Goal: Information Seeking & Learning: Learn about a topic

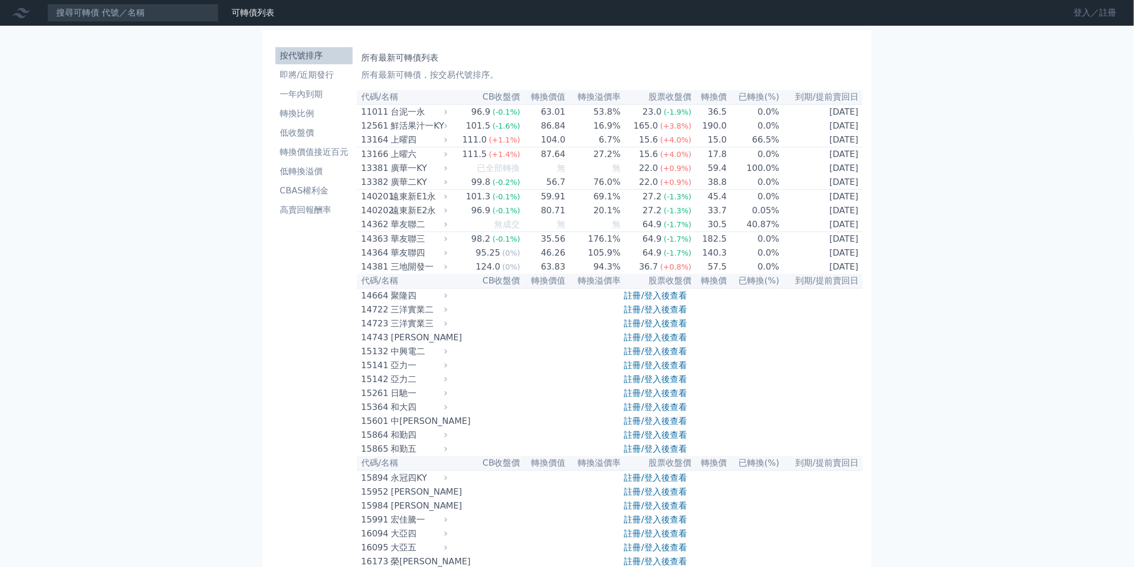
click at [1092, 11] on link "登入／註冊" at bounding box center [1096, 12] width 60 height 17
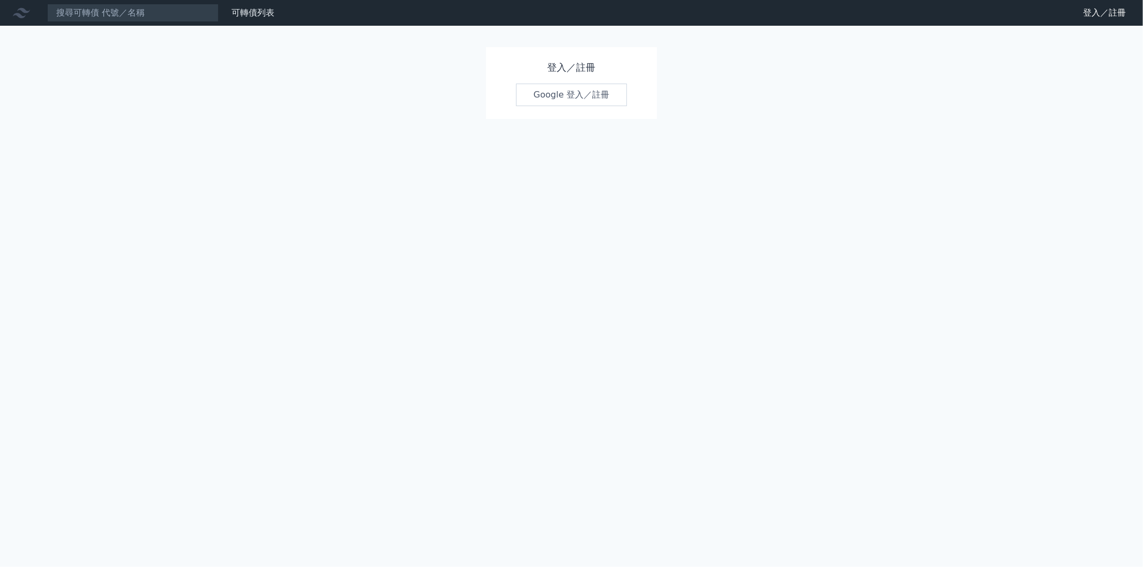
click at [542, 94] on link "Google 登入／註冊" at bounding box center [572, 95] width 112 height 23
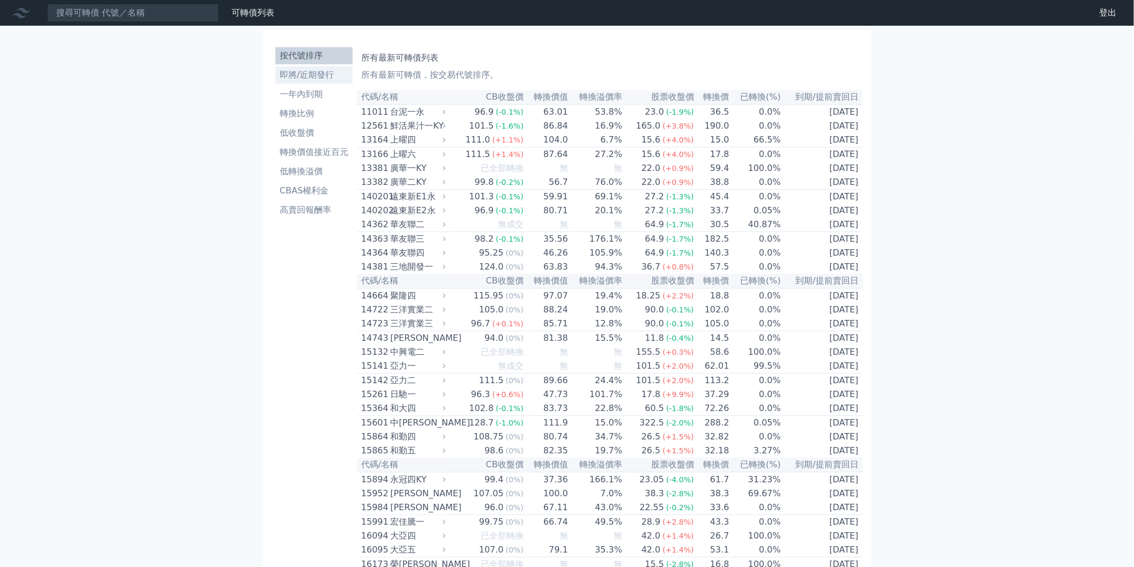
click at [327, 79] on li "即將/近期發行" at bounding box center [314, 75] width 77 height 13
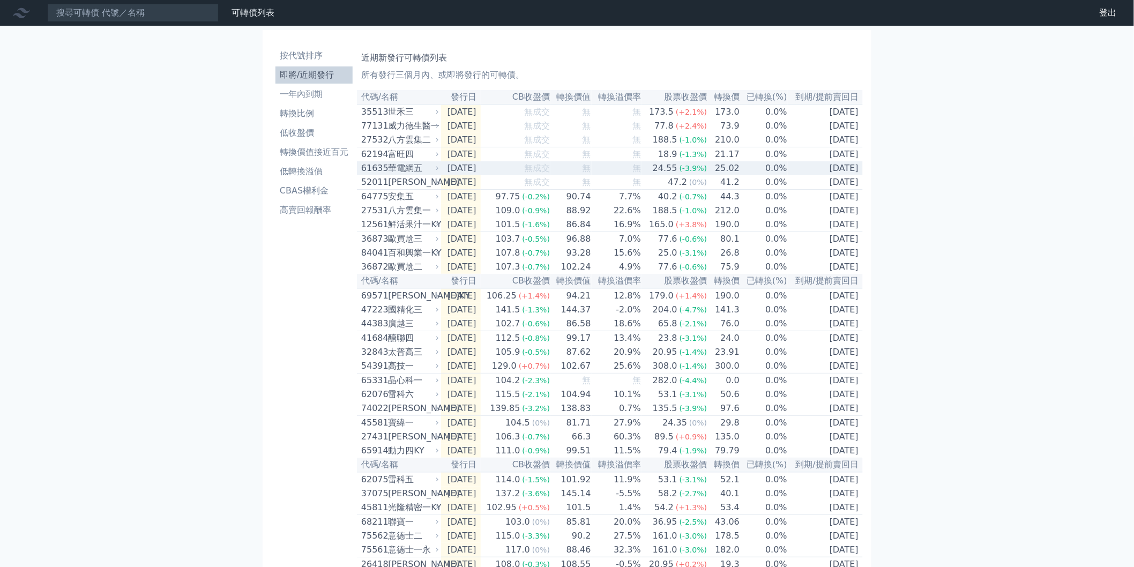
click at [749, 175] on td "0.0%" at bounding box center [764, 168] width 48 height 14
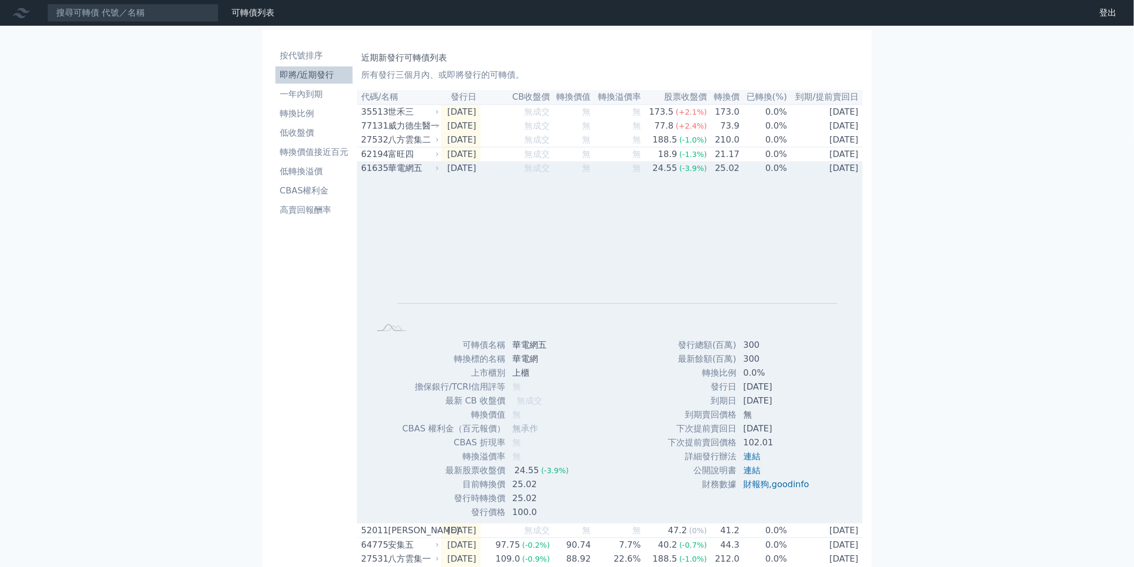
click at [751, 175] on td "0.0%" at bounding box center [764, 168] width 48 height 14
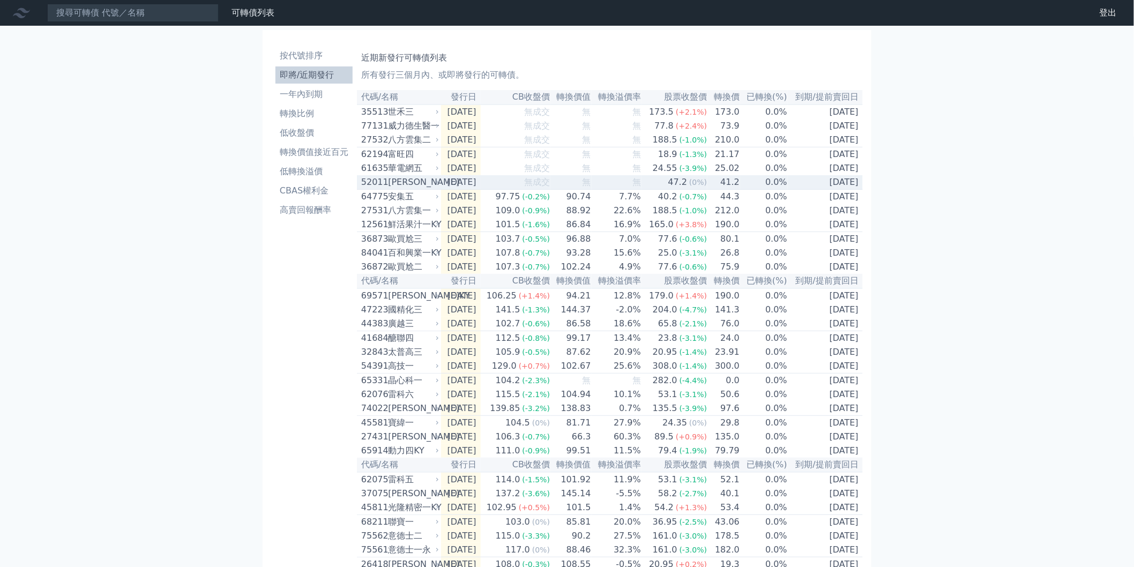
click at [757, 188] on td "0.0%" at bounding box center [764, 182] width 48 height 14
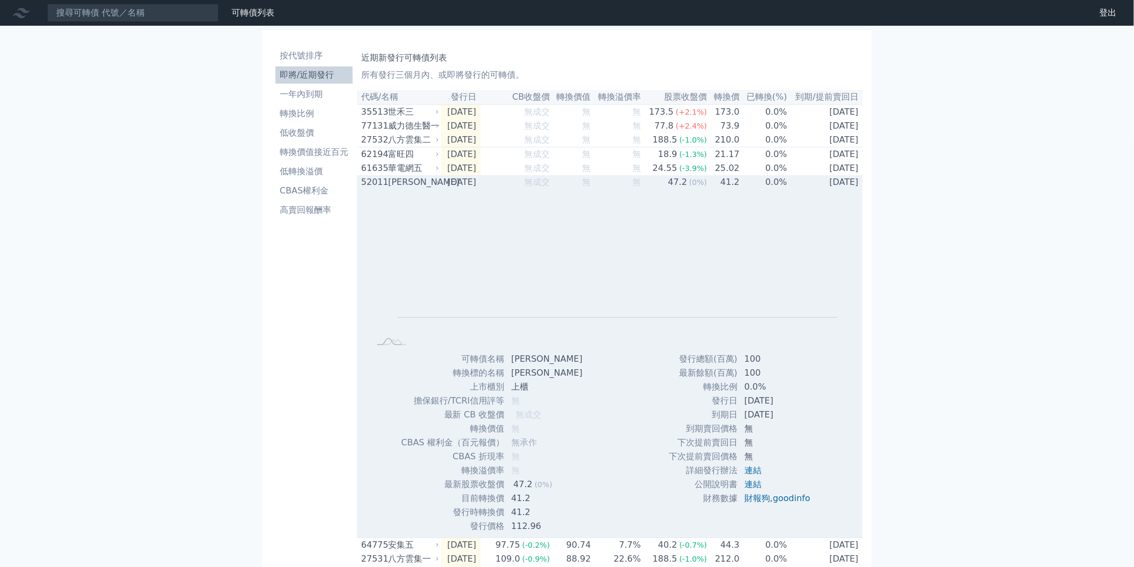
click at [757, 189] on td "0.0%" at bounding box center [764, 182] width 48 height 14
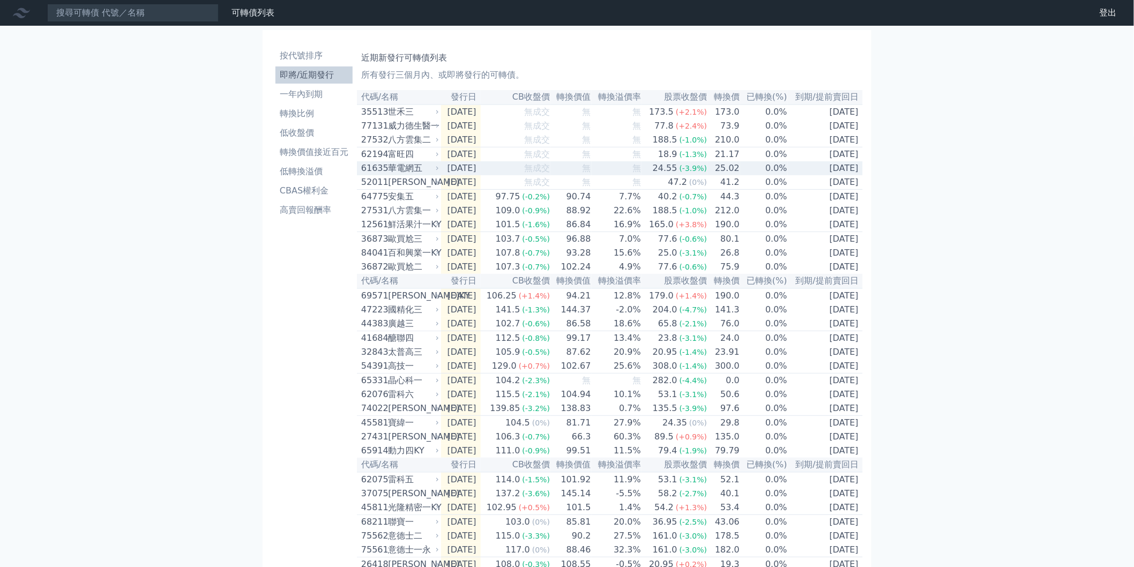
click at [764, 168] on td "0.0%" at bounding box center [764, 168] width 48 height 14
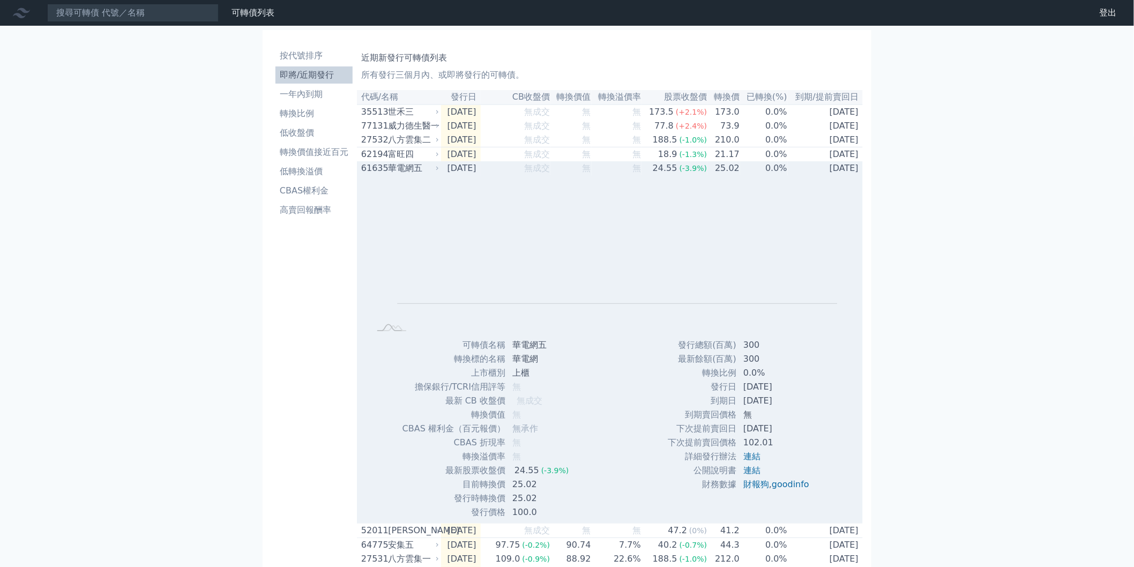
click at [764, 168] on td "0.0%" at bounding box center [764, 168] width 48 height 14
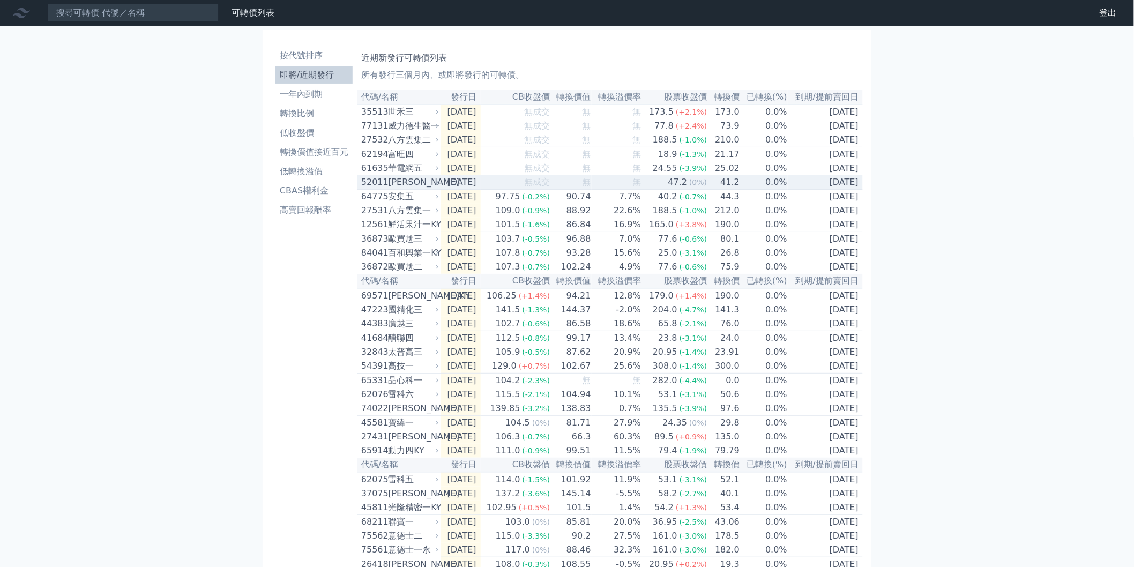
click at [760, 188] on td "0.0%" at bounding box center [764, 182] width 48 height 14
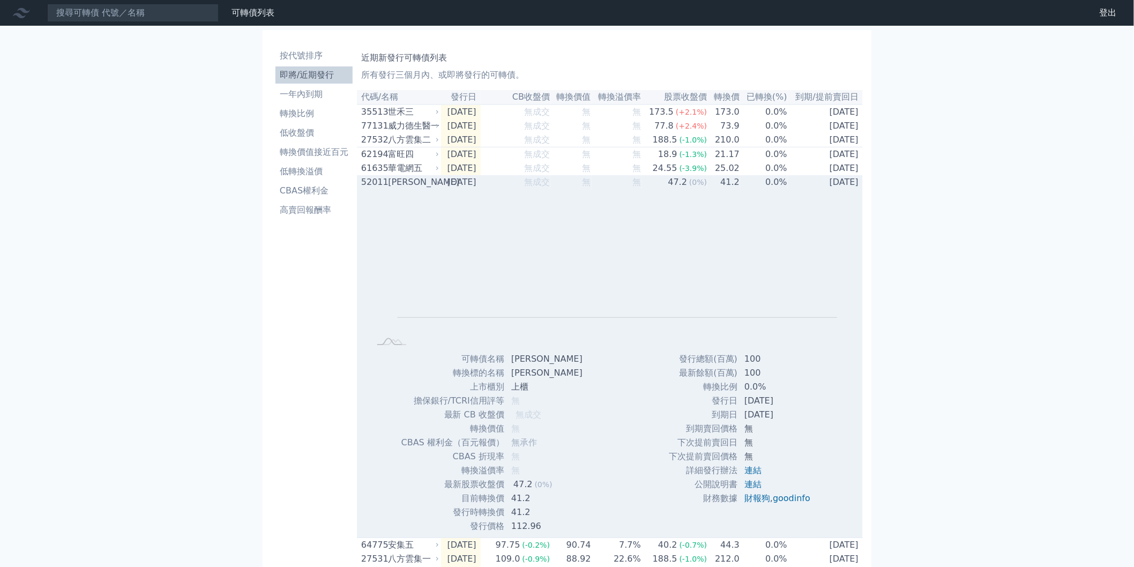
click at [760, 188] on td "0.0%" at bounding box center [764, 182] width 48 height 14
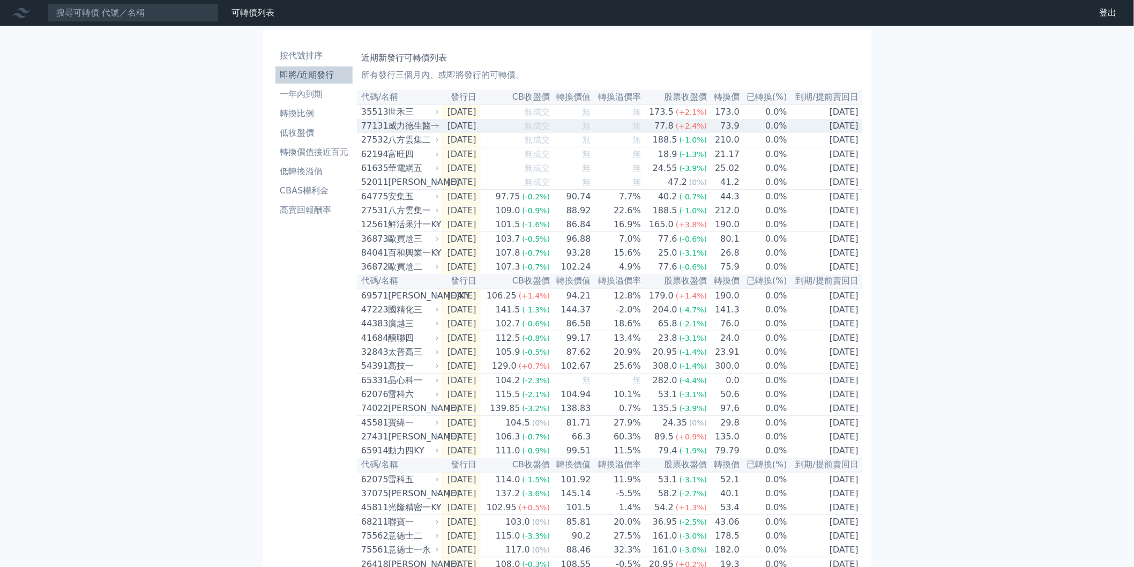
click at [753, 127] on td "0.0%" at bounding box center [764, 126] width 48 height 14
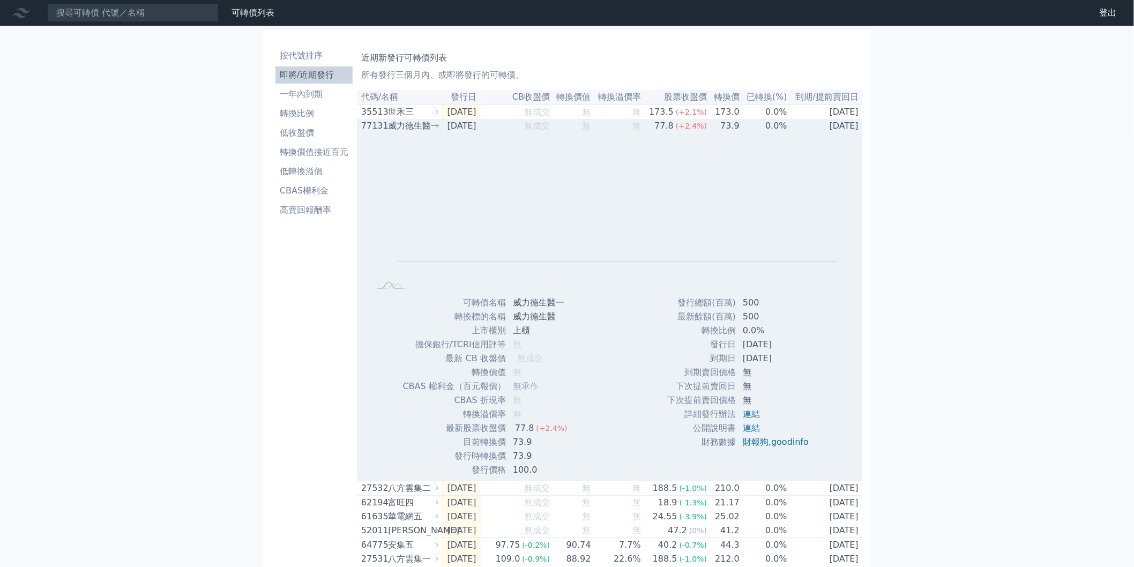
click at [756, 122] on td "0.0%" at bounding box center [764, 126] width 48 height 14
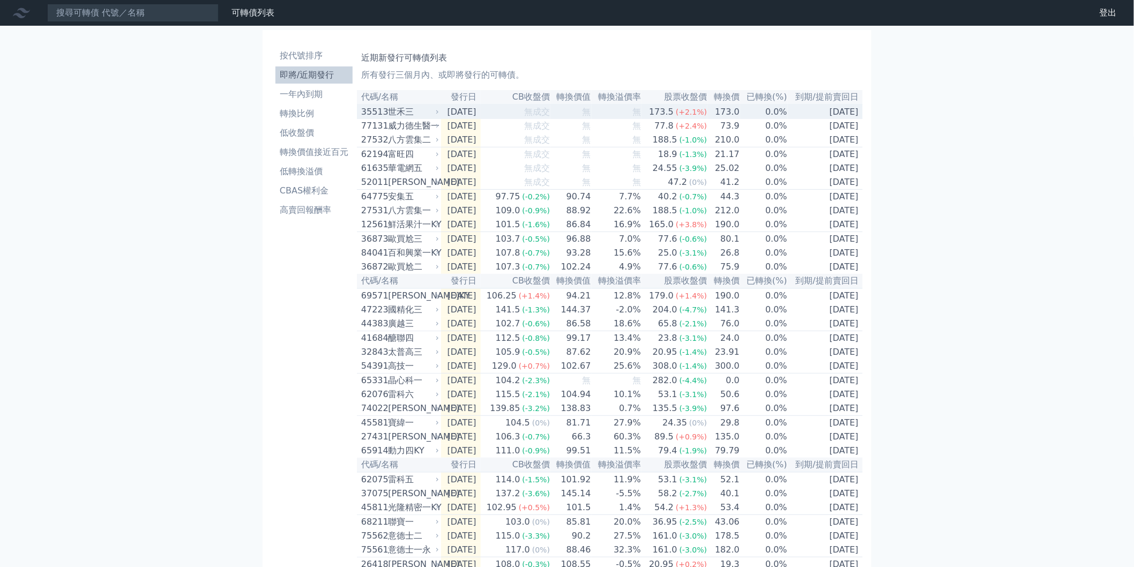
click at [767, 109] on td "0.0%" at bounding box center [764, 112] width 48 height 14
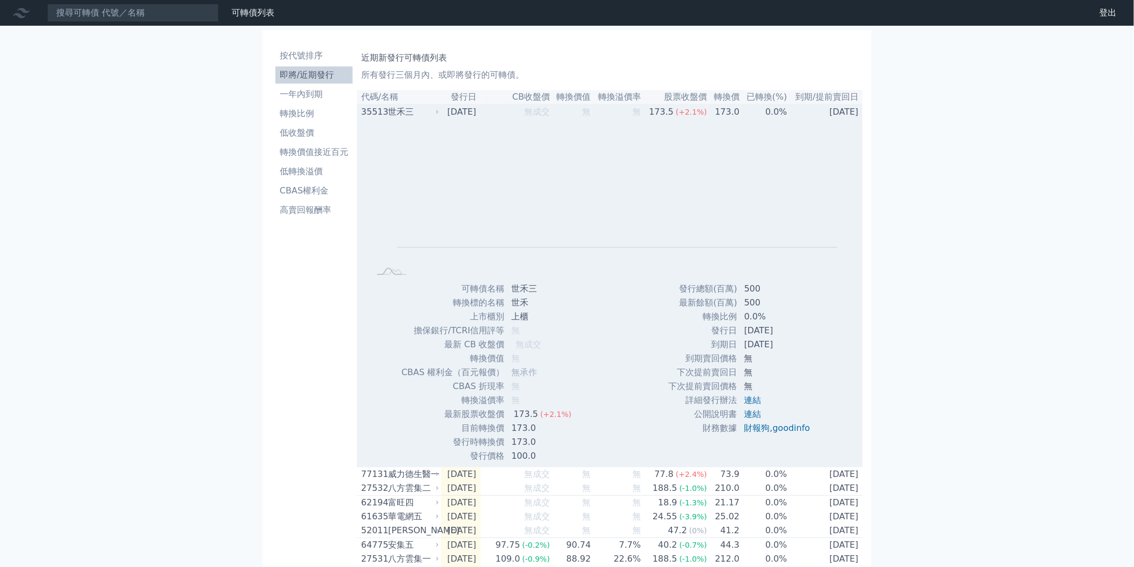
click at [767, 109] on td "0.0%" at bounding box center [764, 112] width 48 height 14
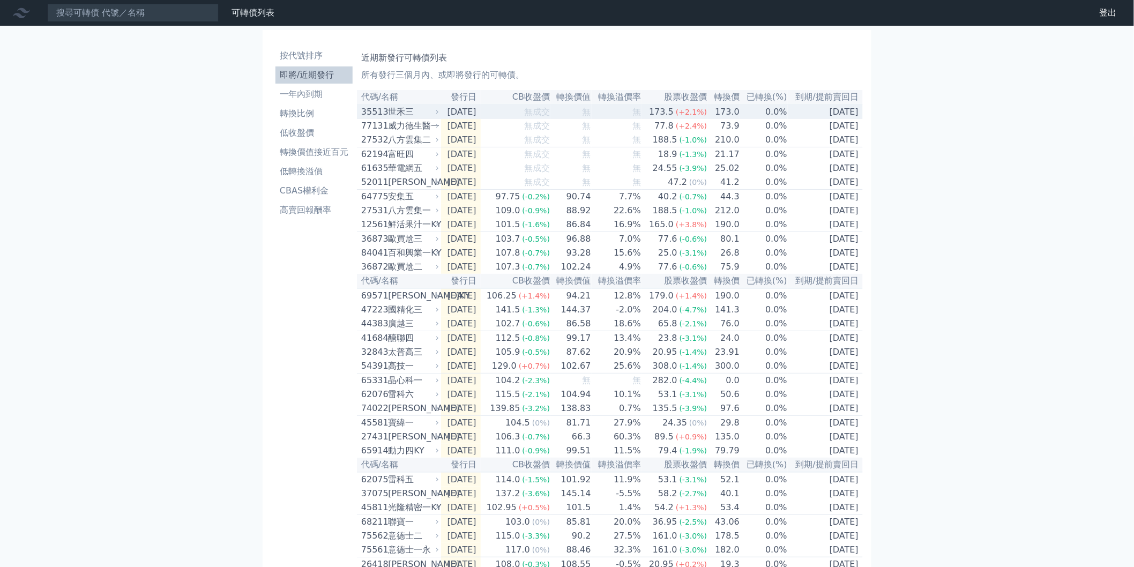
click at [781, 115] on td "0.0%" at bounding box center [764, 112] width 48 height 14
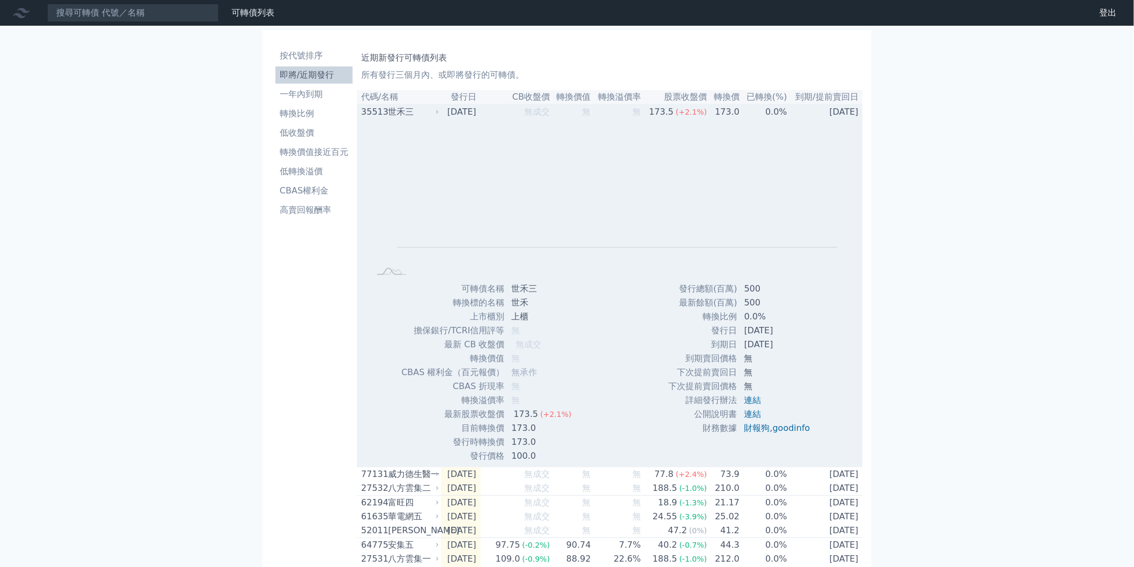
click at [781, 115] on td "0.0%" at bounding box center [764, 112] width 48 height 14
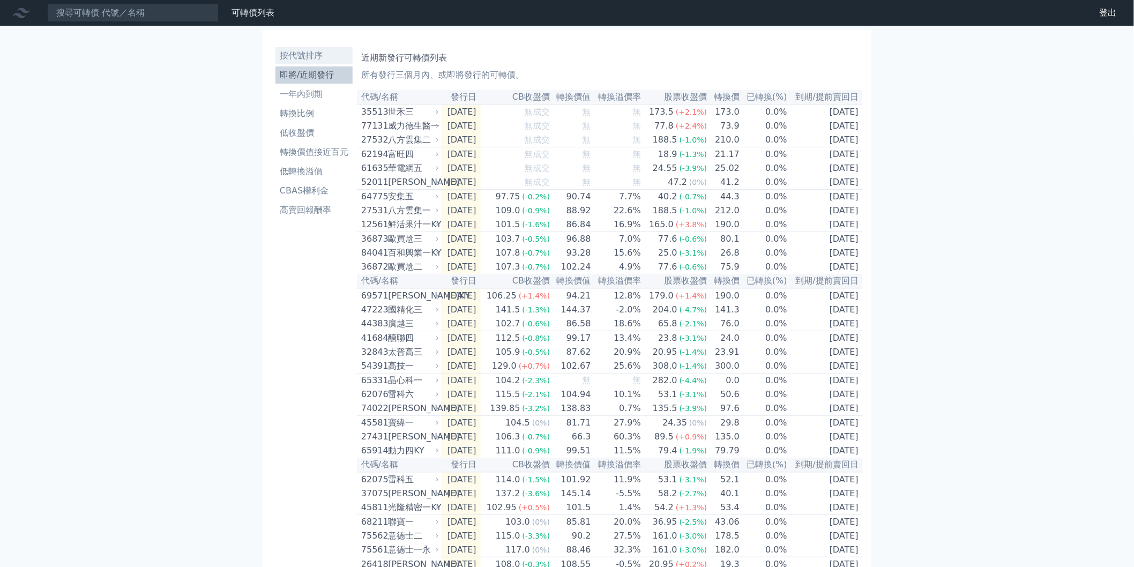
drag, startPoint x: 308, startPoint y: 56, endPoint x: 330, endPoint y: 60, distance: 22.4
click at [308, 56] on li "按代號排序" at bounding box center [314, 55] width 77 height 13
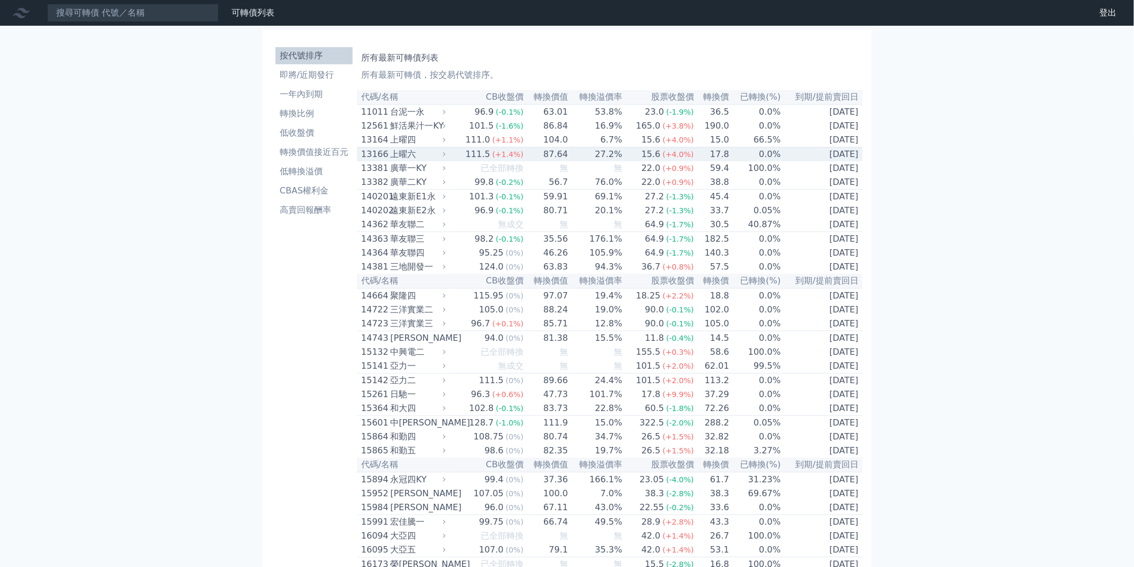
click at [417, 159] on div "上曜六" at bounding box center [416, 154] width 53 height 13
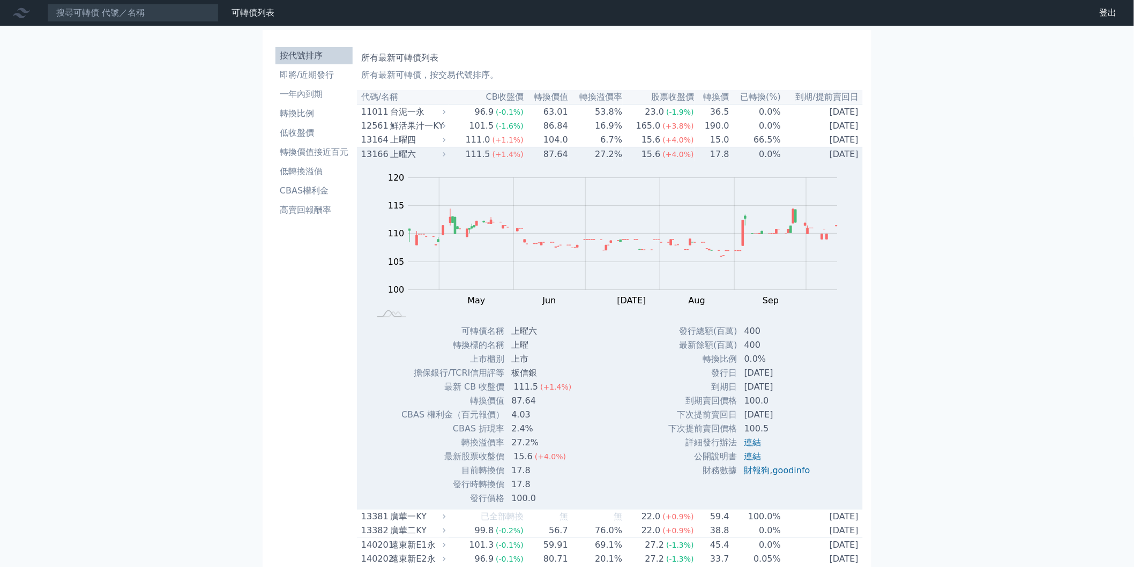
click at [524, 162] on td "87.64" at bounding box center [546, 154] width 44 height 14
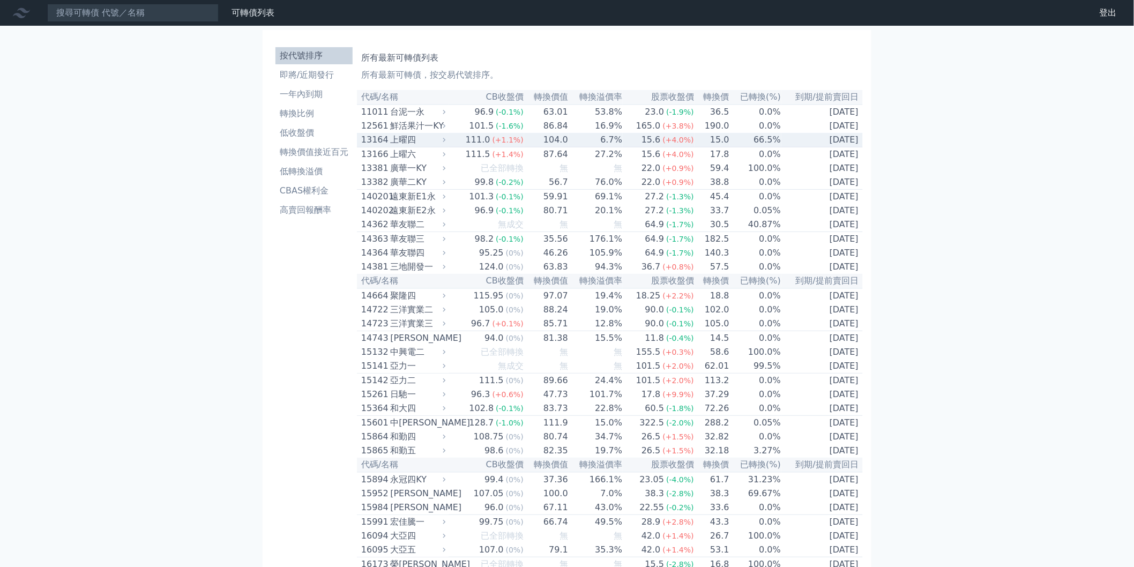
click at [699, 145] on td "15.0" at bounding box center [712, 140] width 35 height 14
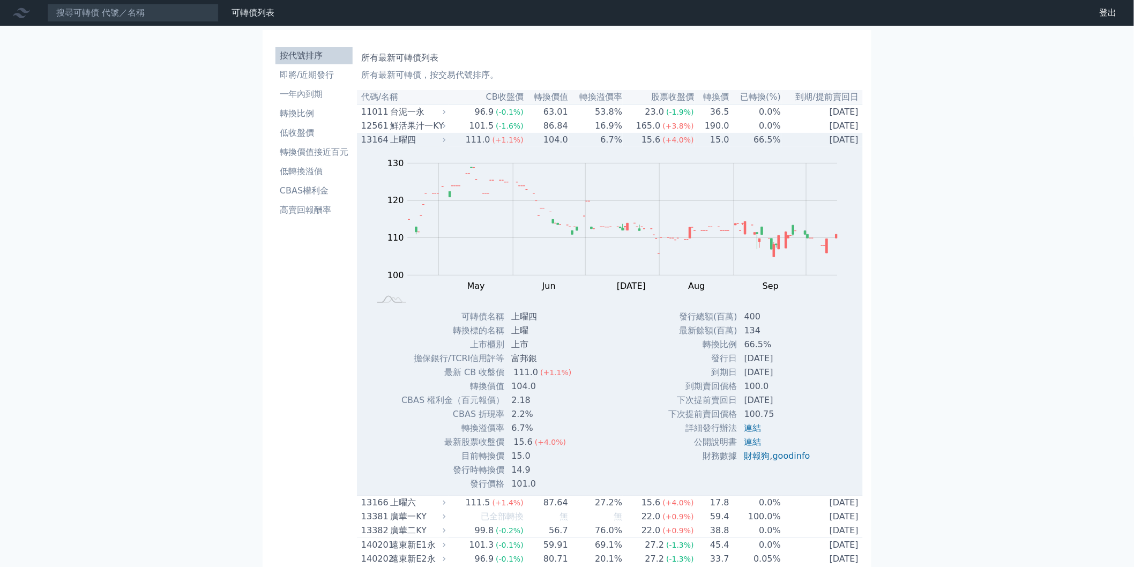
click at [715, 145] on td "15.0" at bounding box center [712, 140] width 35 height 14
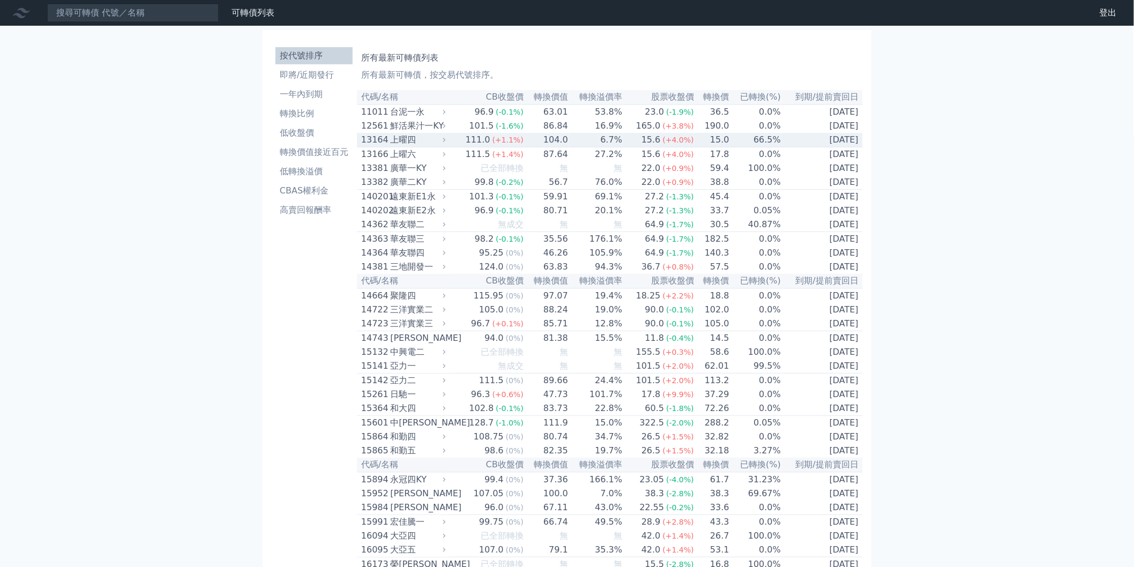
click at [754, 145] on td "66.5%" at bounding box center [755, 140] width 51 height 14
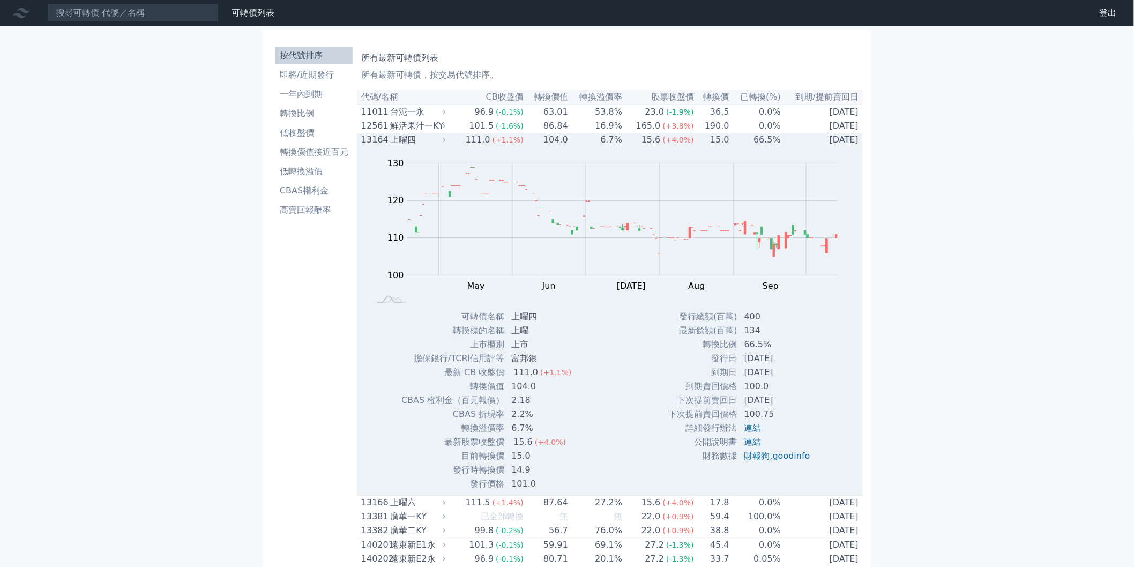
drag, startPoint x: 751, startPoint y: 378, endPoint x: 797, endPoint y: 370, distance: 47.2
click at [797, 370] on td "[DATE]" at bounding box center [778, 373] width 81 height 14
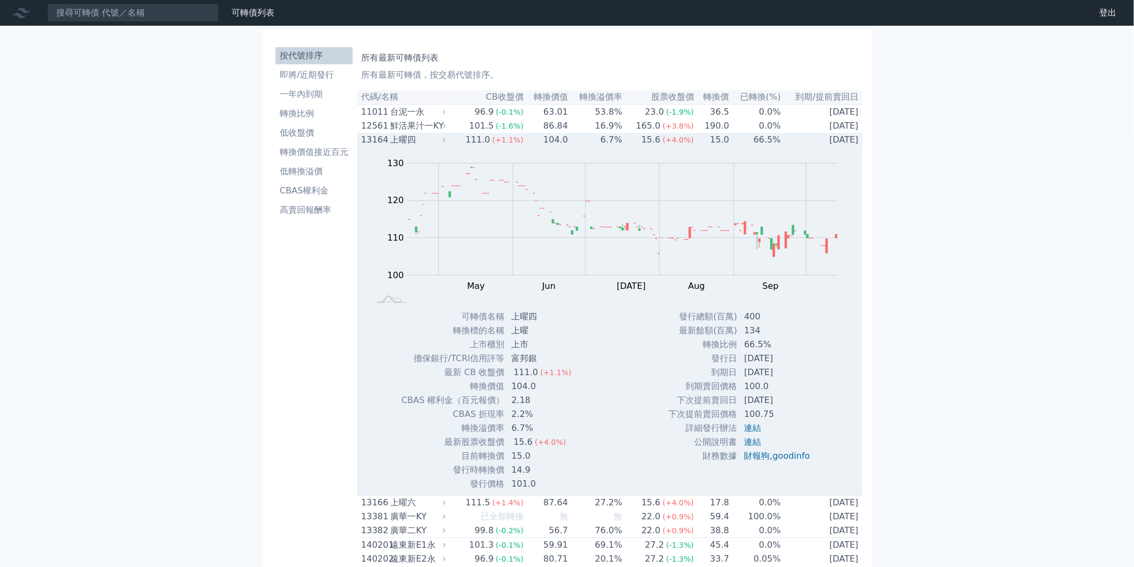
click at [751, 142] on td "66.5%" at bounding box center [755, 140] width 51 height 14
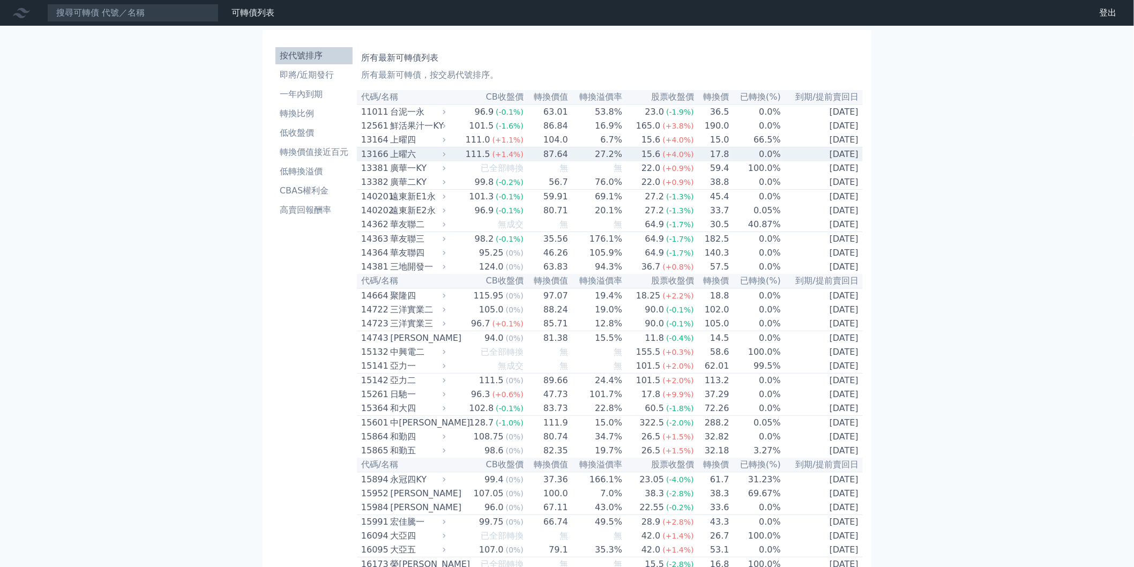
click at [725, 161] on td "17.8" at bounding box center [712, 154] width 35 height 14
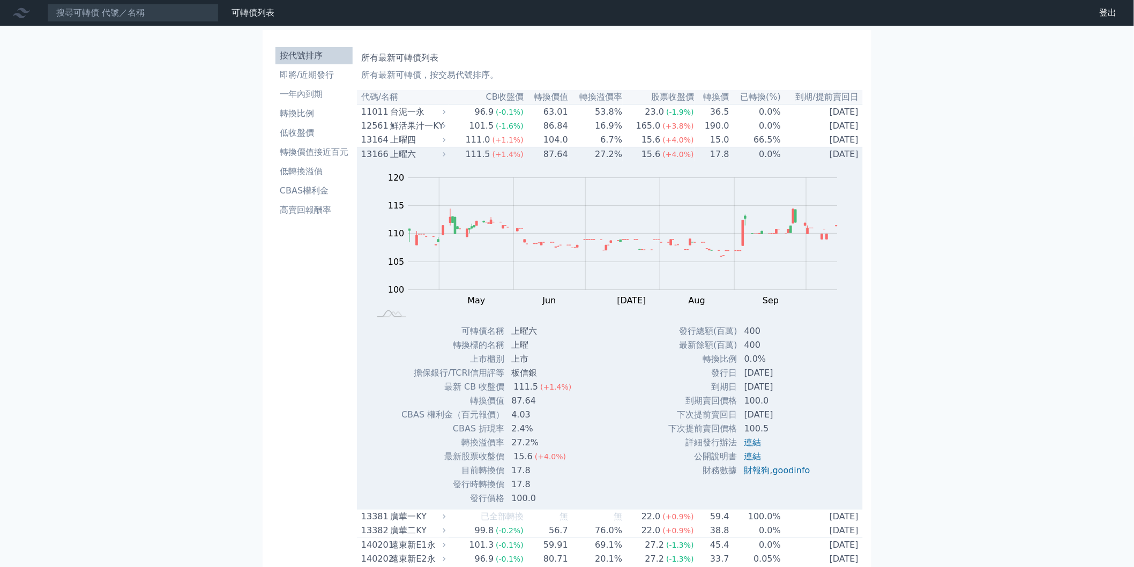
drag, startPoint x: 770, startPoint y: 162, endPoint x: 784, endPoint y: 154, distance: 16.1
click at [770, 161] on td "0.0%" at bounding box center [755, 154] width 51 height 14
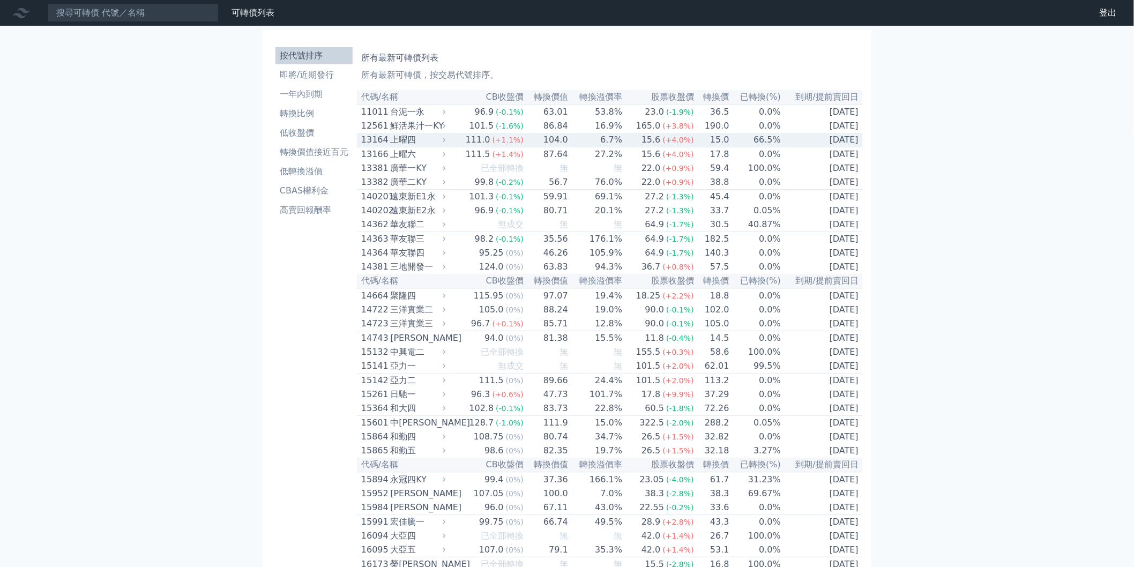
click at [799, 143] on td "[DATE]" at bounding box center [822, 140] width 81 height 14
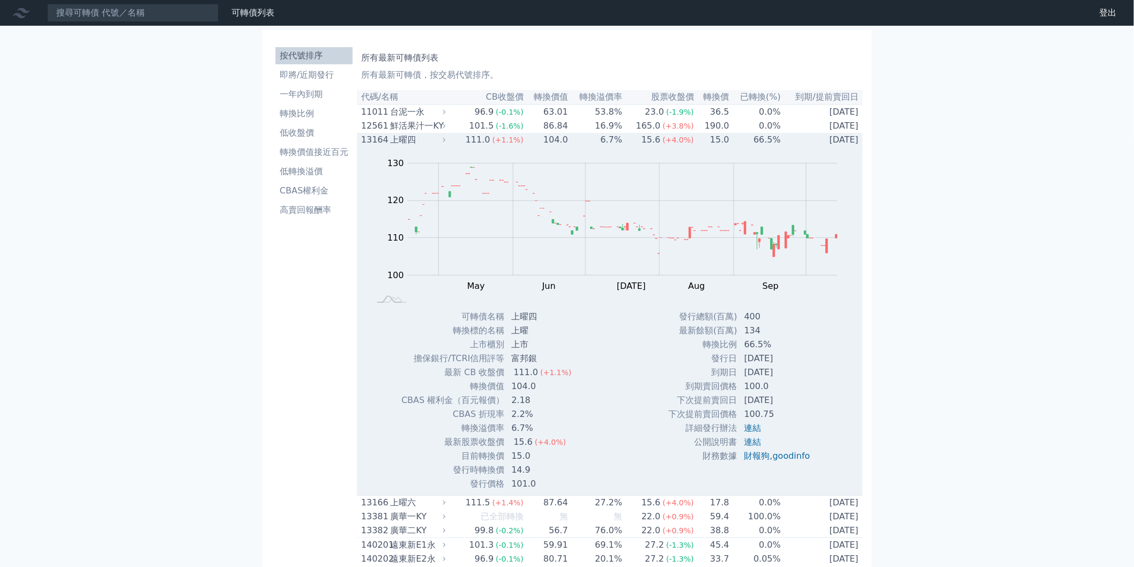
click at [799, 143] on td "[DATE]" at bounding box center [822, 140] width 81 height 14
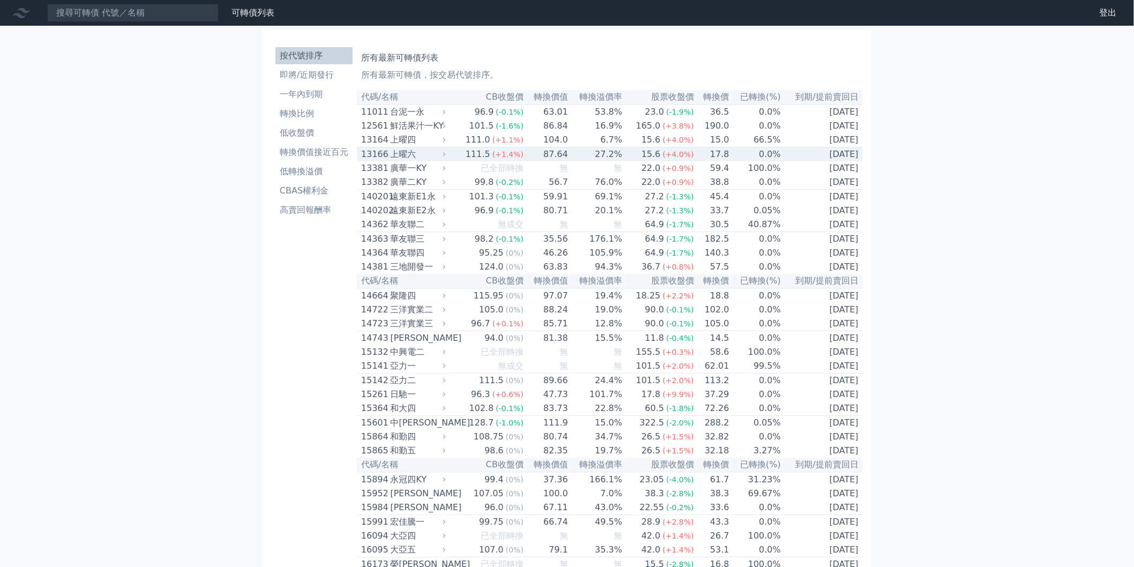
click at [788, 157] on td "[DATE]" at bounding box center [822, 154] width 81 height 14
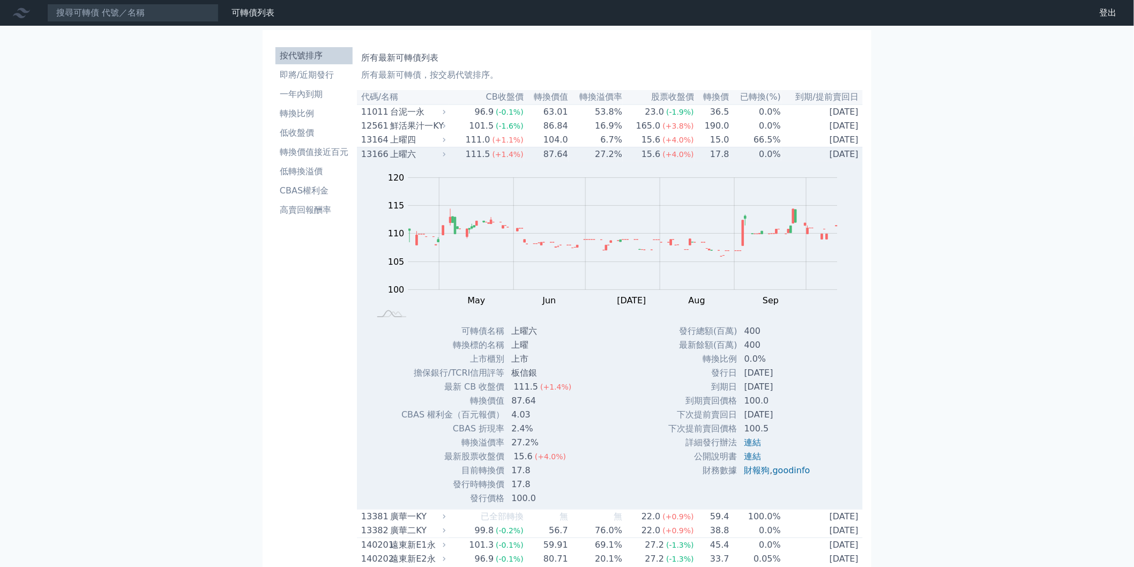
click at [788, 157] on td "[DATE]" at bounding box center [822, 154] width 81 height 14
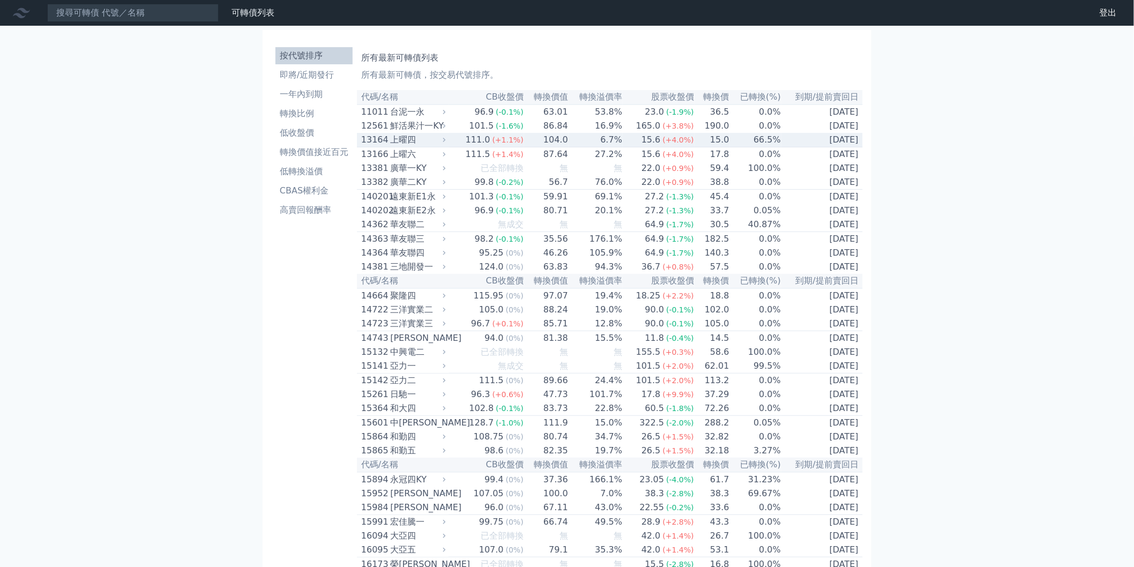
click at [574, 146] on td "6.7%" at bounding box center [596, 140] width 54 height 14
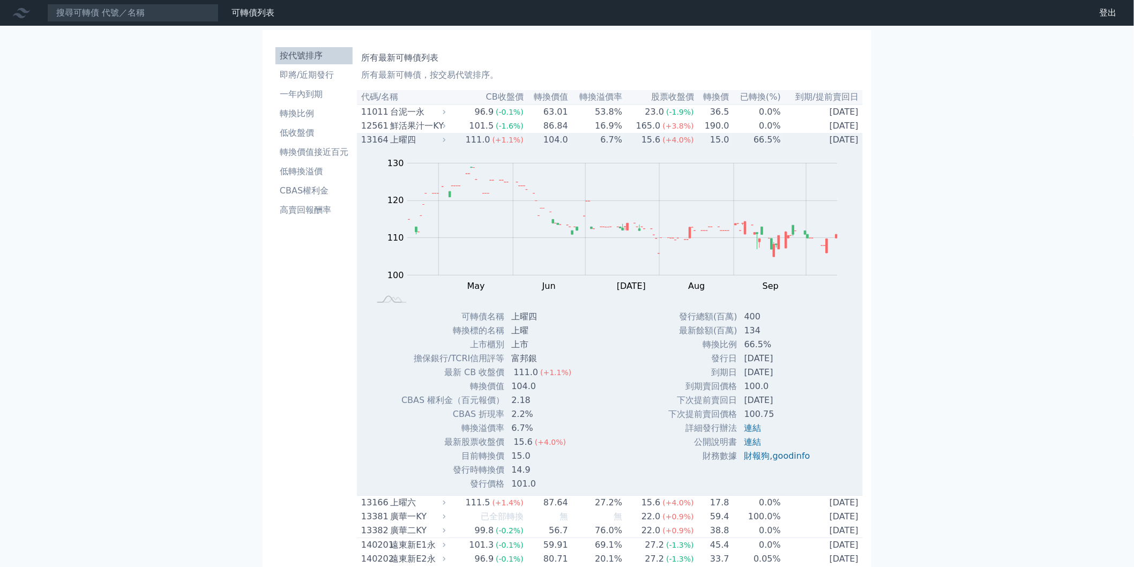
click at [583, 147] on td "6.7%" at bounding box center [596, 140] width 54 height 14
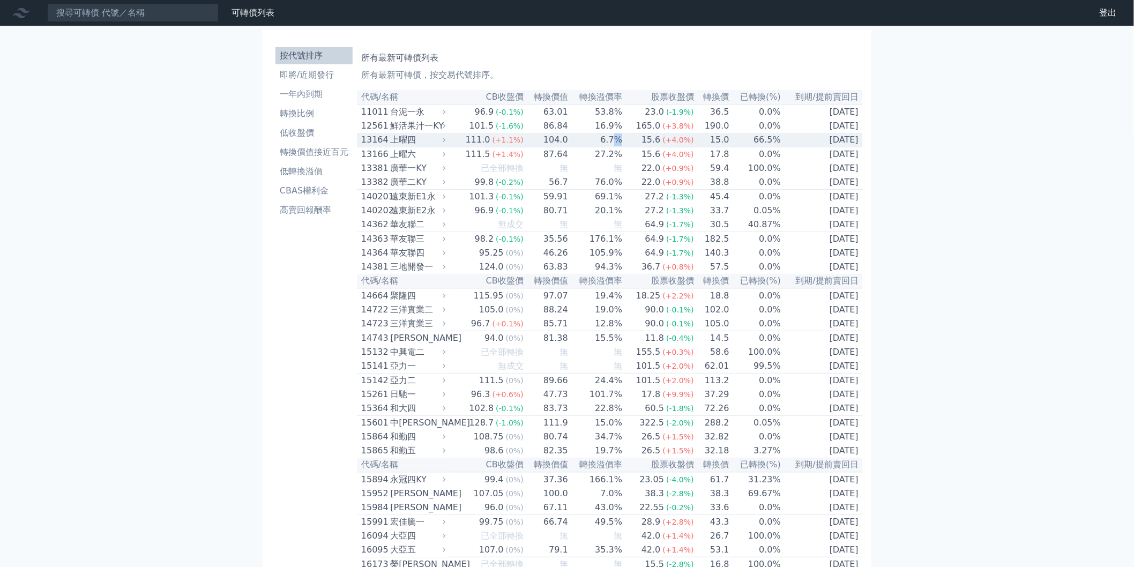
click at [620, 144] on td "6.7%" at bounding box center [596, 140] width 54 height 14
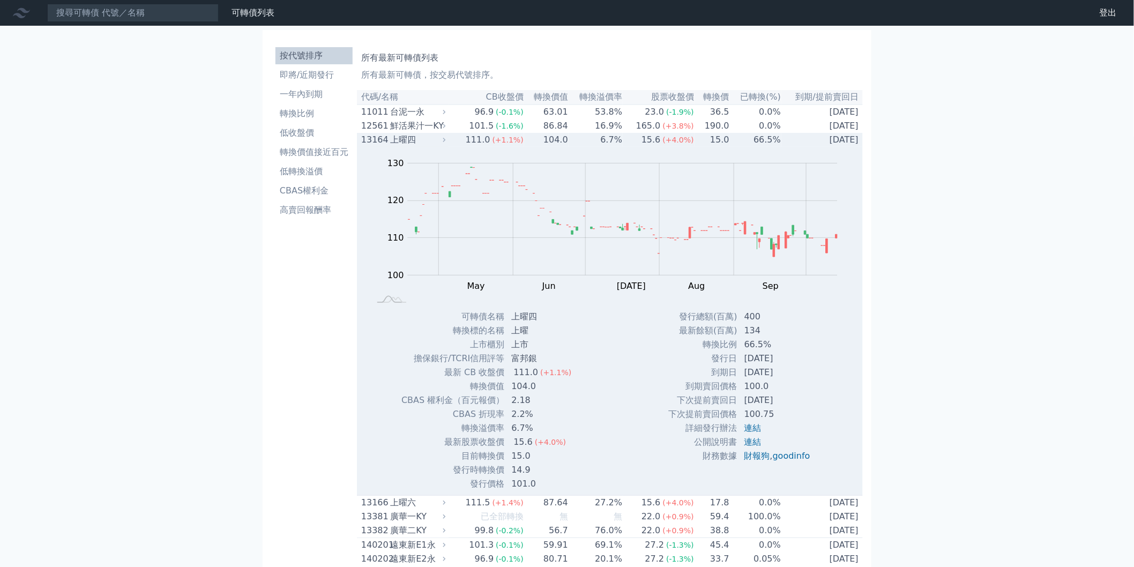
click at [624, 143] on td "15.6 (+4.0%)" at bounding box center [659, 140] width 72 height 14
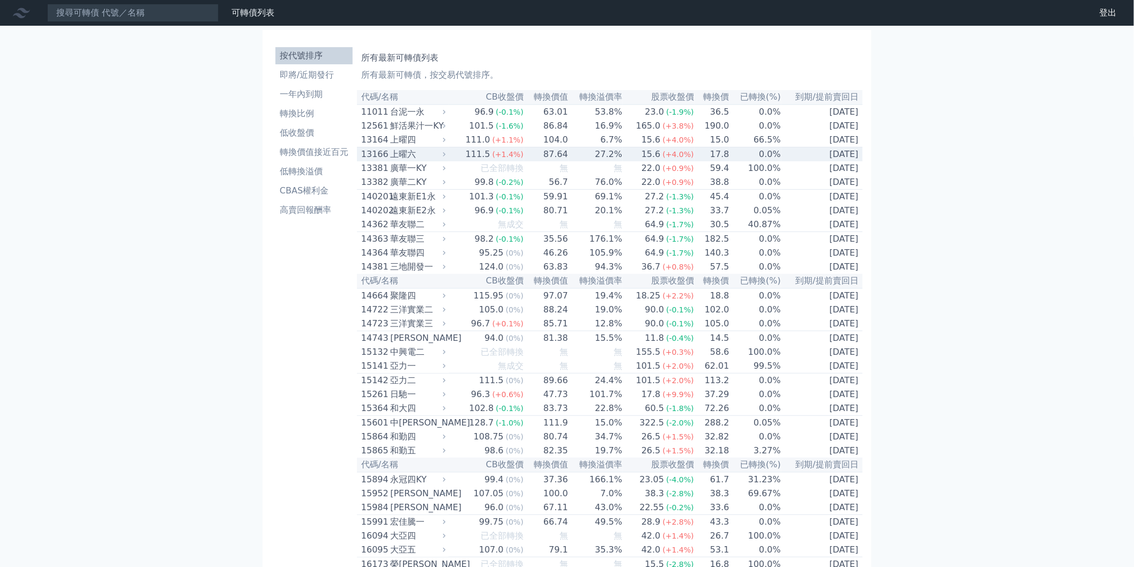
click at [630, 155] on td "15.6 (+4.0%)" at bounding box center [659, 154] width 72 height 14
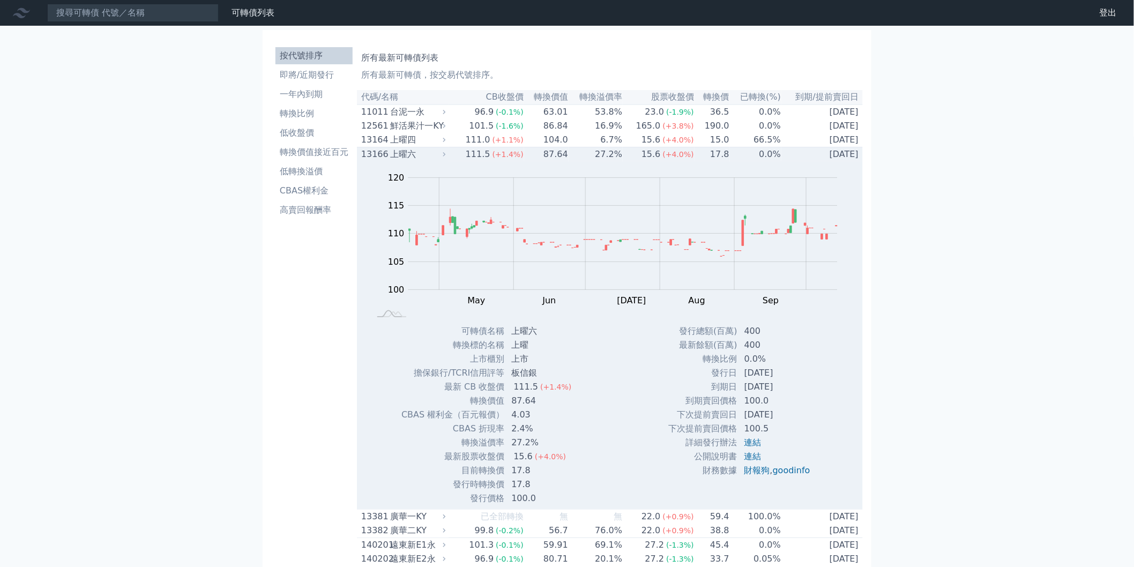
click at [630, 155] on td "15.6 (+4.0%)" at bounding box center [659, 154] width 72 height 14
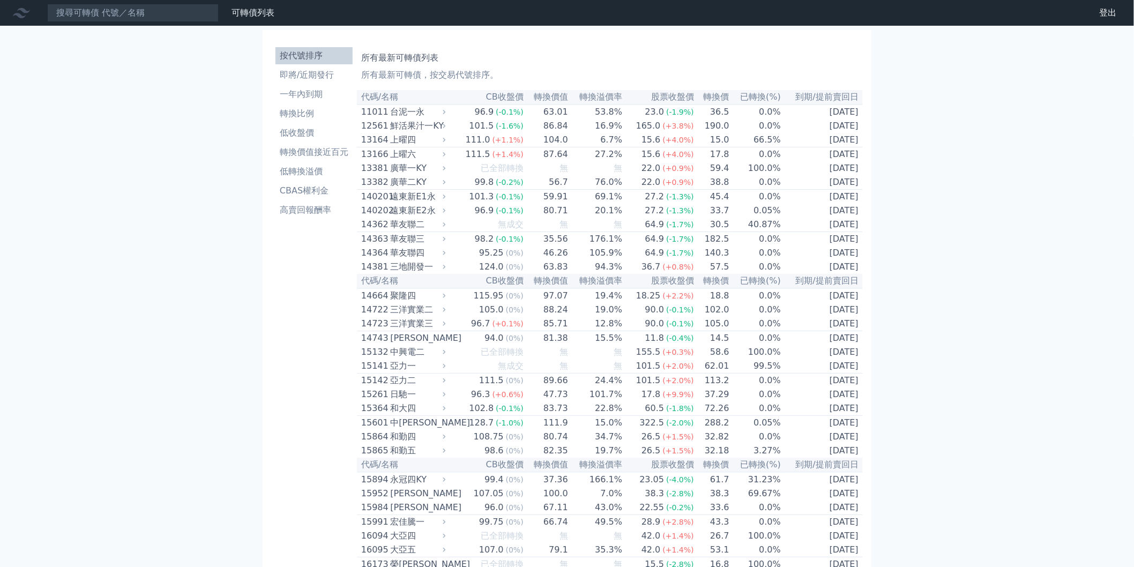
click at [651, 142] on div "15.6" at bounding box center [652, 139] width 24 height 13
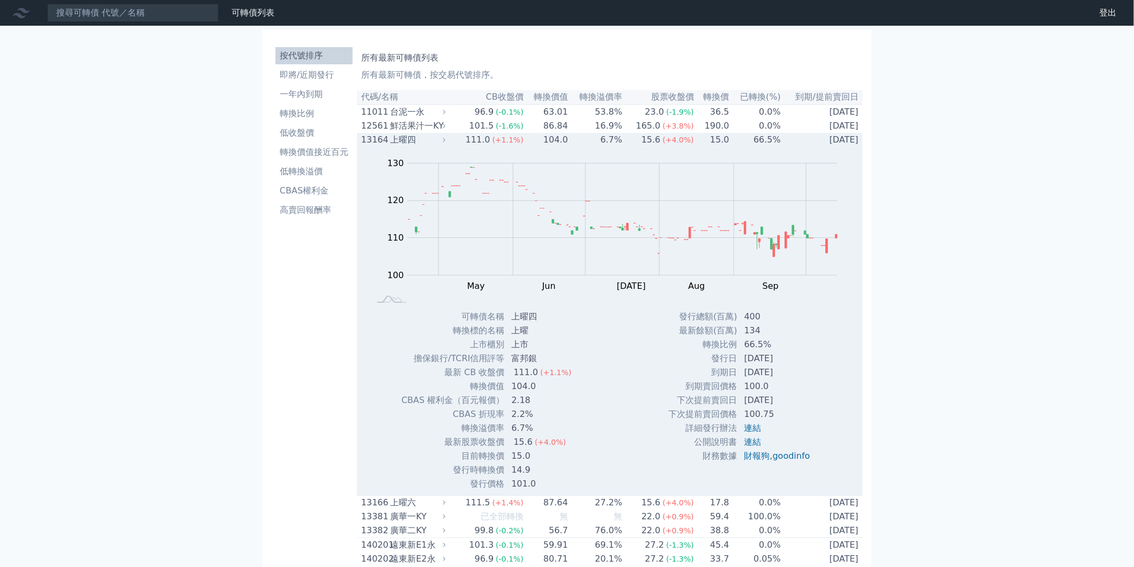
click at [665, 144] on span "(+4.0%)" at bounding box center [678, 140] width 31 height 9
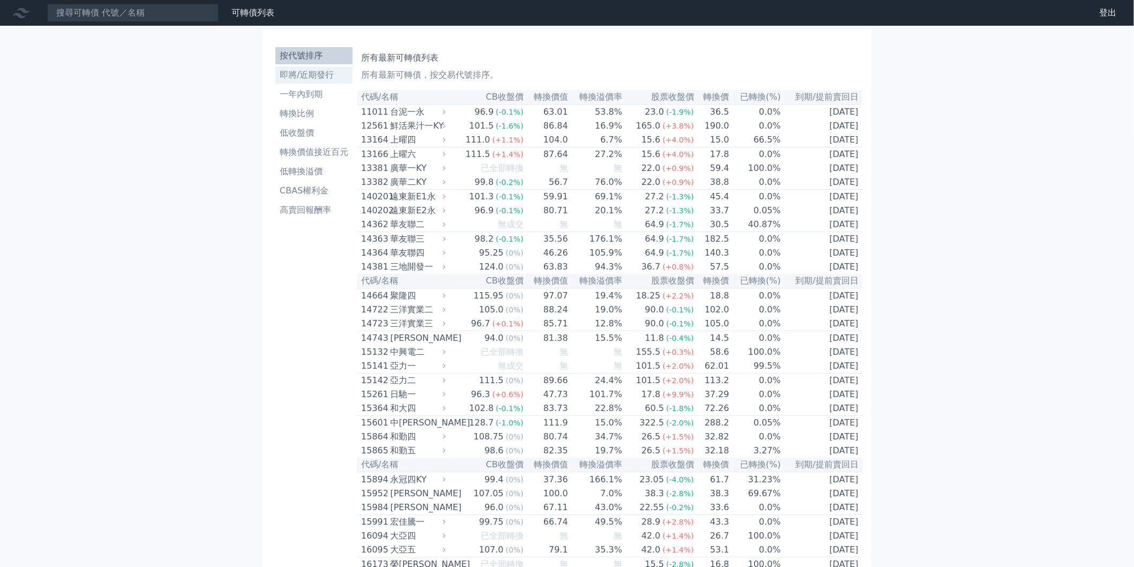
click at [327, 81] on li "即將/近期發行" at bounding box center [314, 75] width 77 height 13
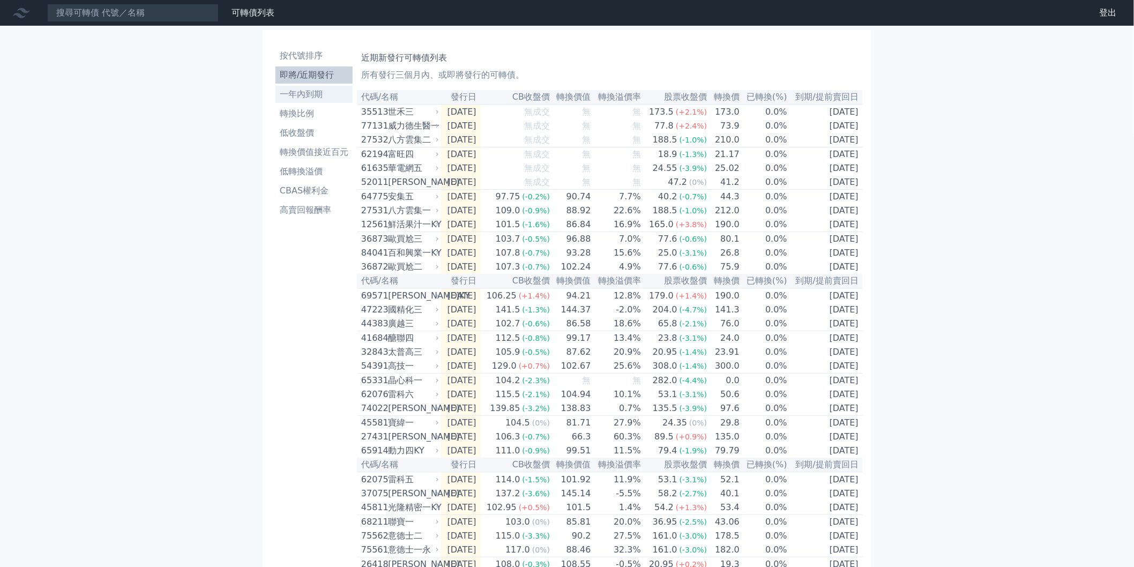
click at [324, 91] on li "一年內到期" at bounding box center [314, 94] width 77 height 13
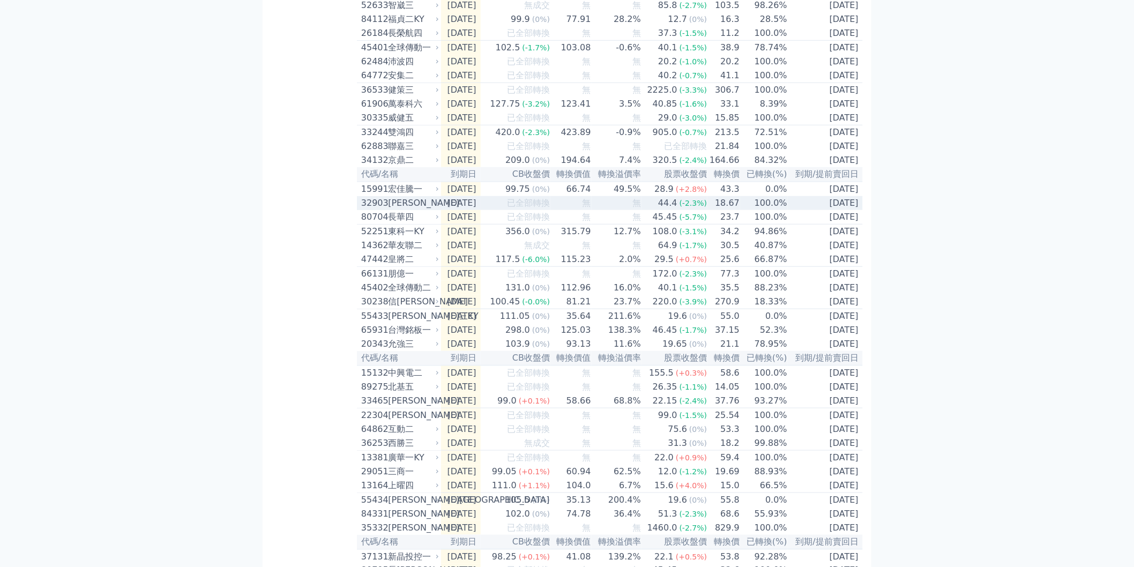
scroll to position [476, 0]
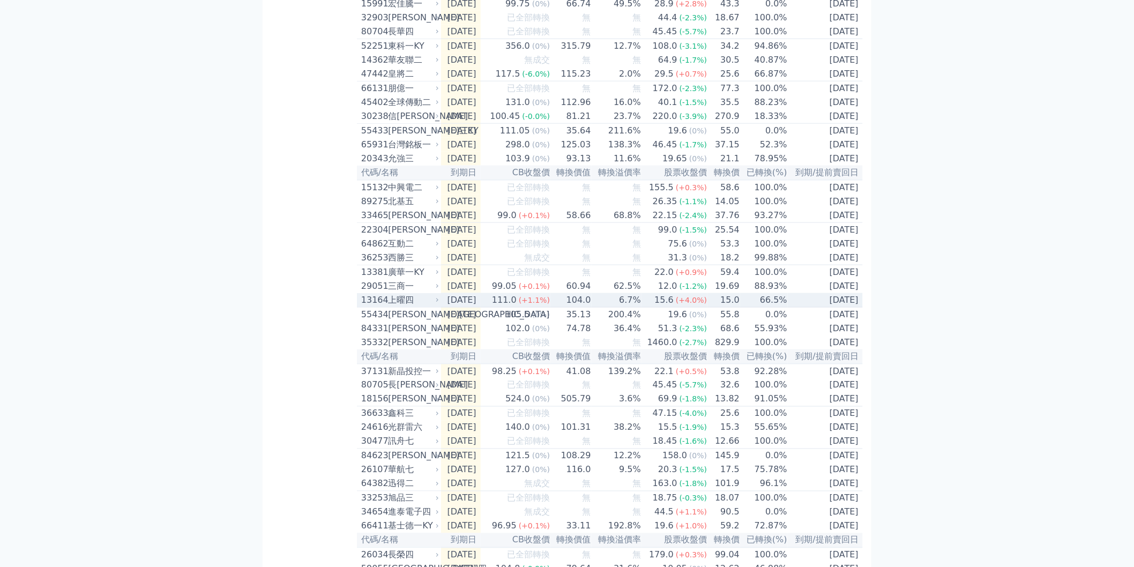
click at [753, 308] on td "66.5%" at bounding box center [764, 300] width 48 height 14
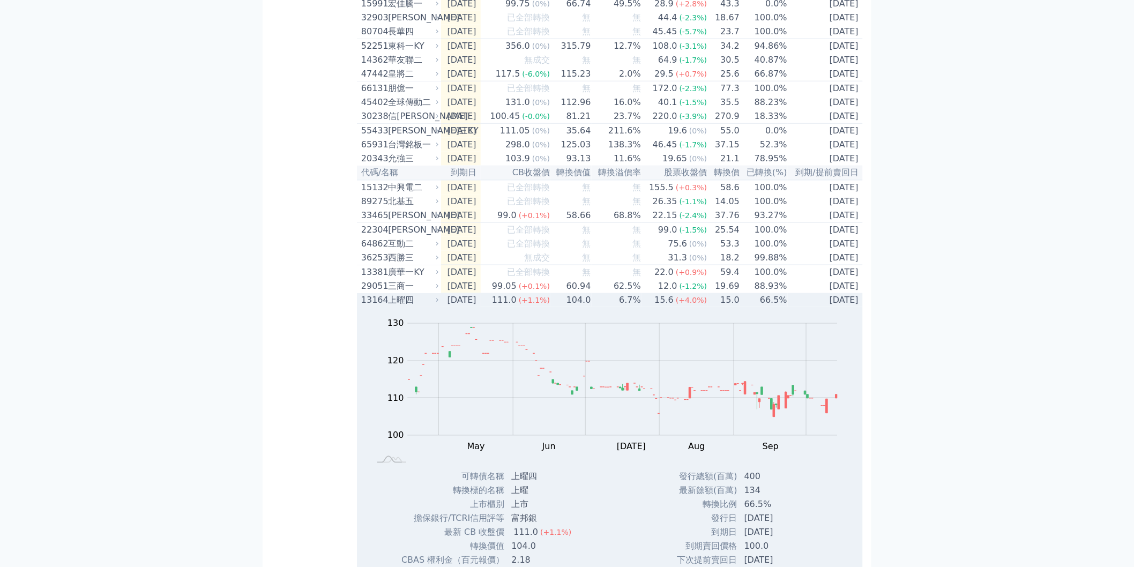
click at [753, 307] on td "66.5%" at bounding box center [764, 300] width 48 height 14
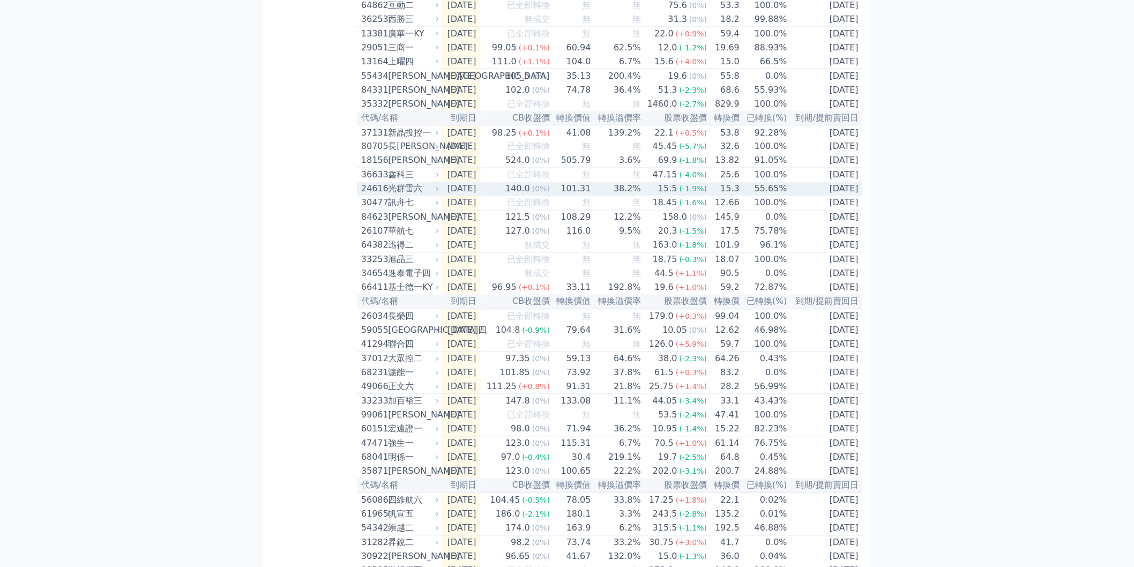
scroll to position [1012, 0]
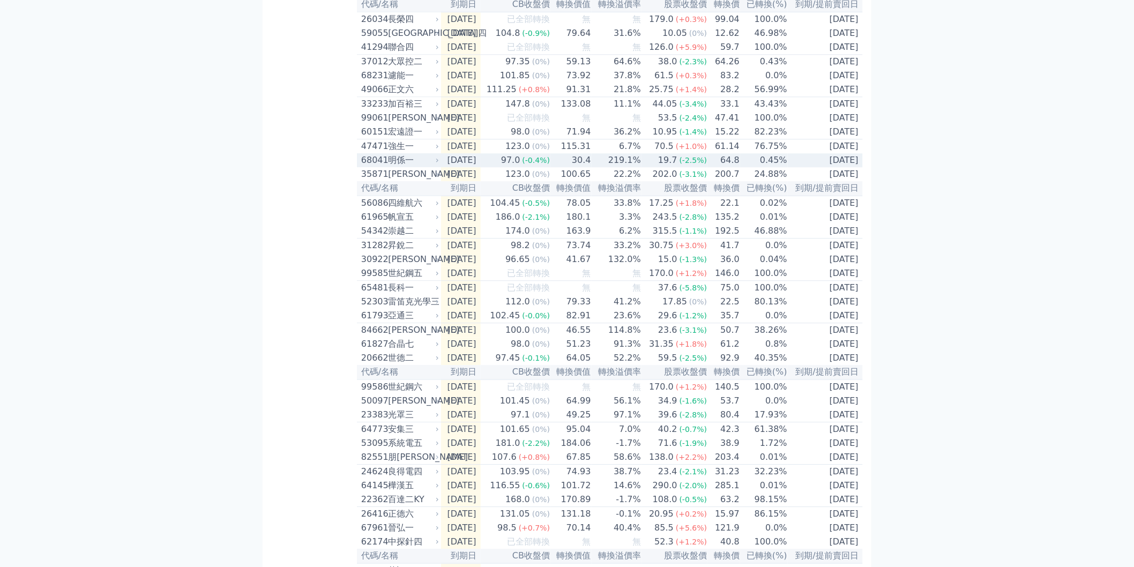
click at [774, 167] on td "0.45%" at bounding box center [764, 160] width 48 height 14
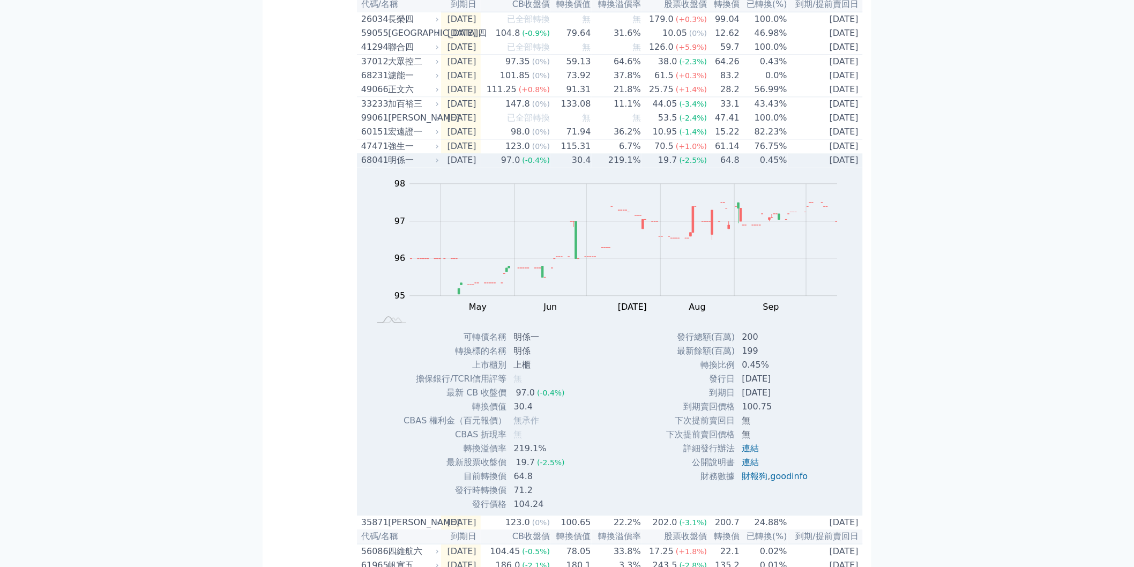
click at [777, 167] on td "0.45%" at bounding box center [764, 160] width 48 height 14
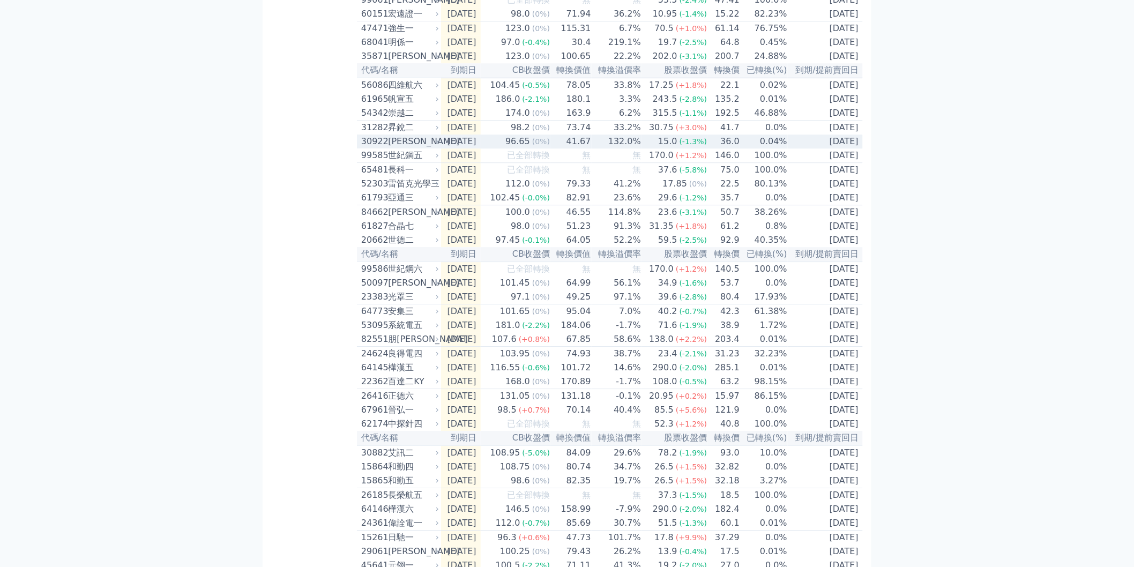
scroll to position [1132, 0]
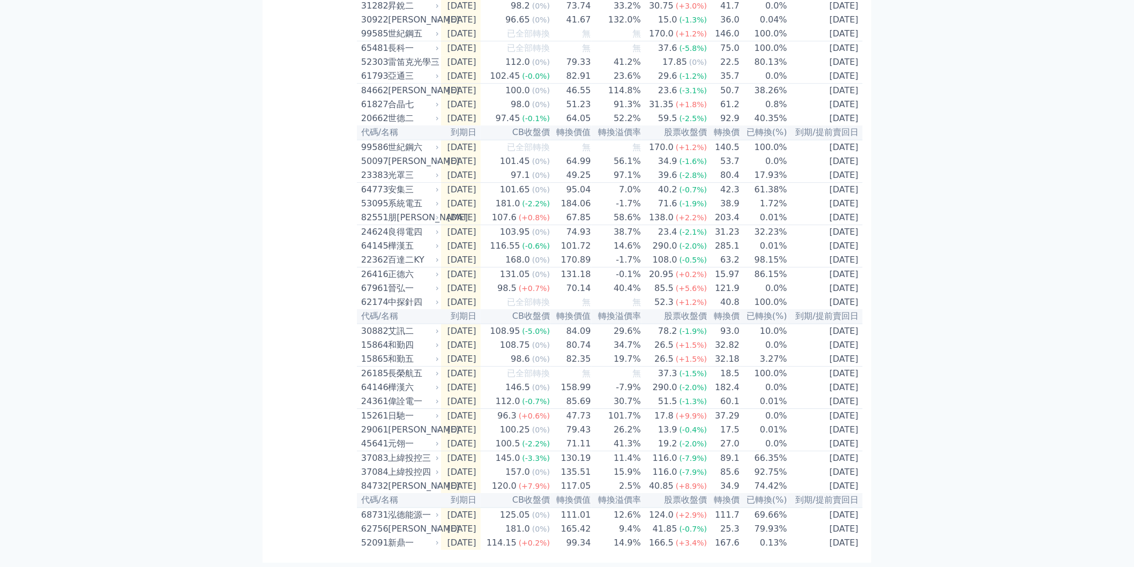
scroll to position [1310, 0]
click at [774, 282] on td "86.15%" at bounding box center [764, 275] width 48 height 14
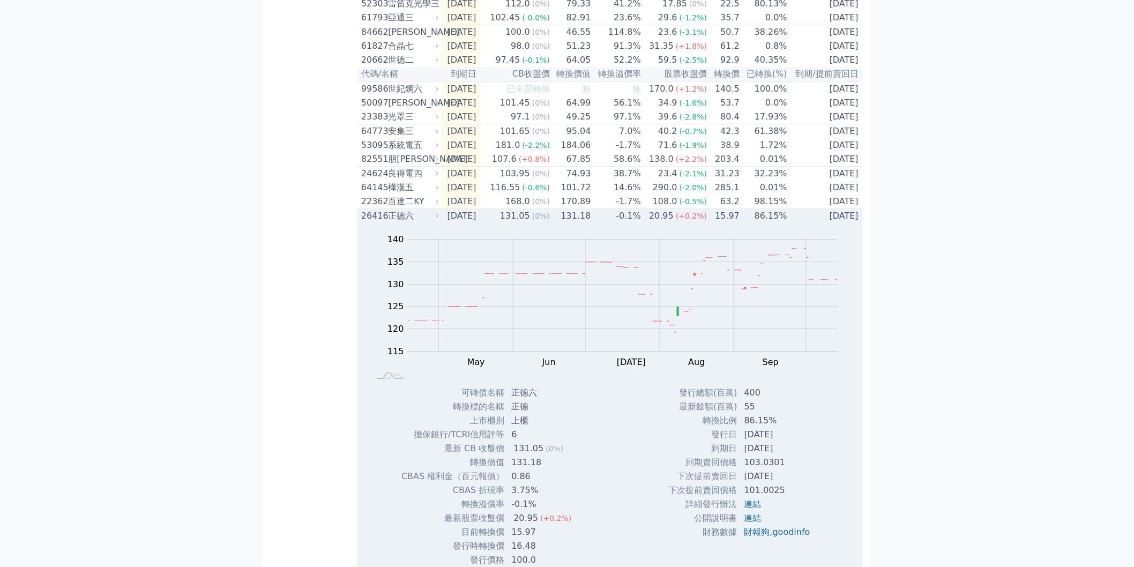
click at [774, 224] on td "86.15%" at bounding box center [764, 216] width 48 height 14
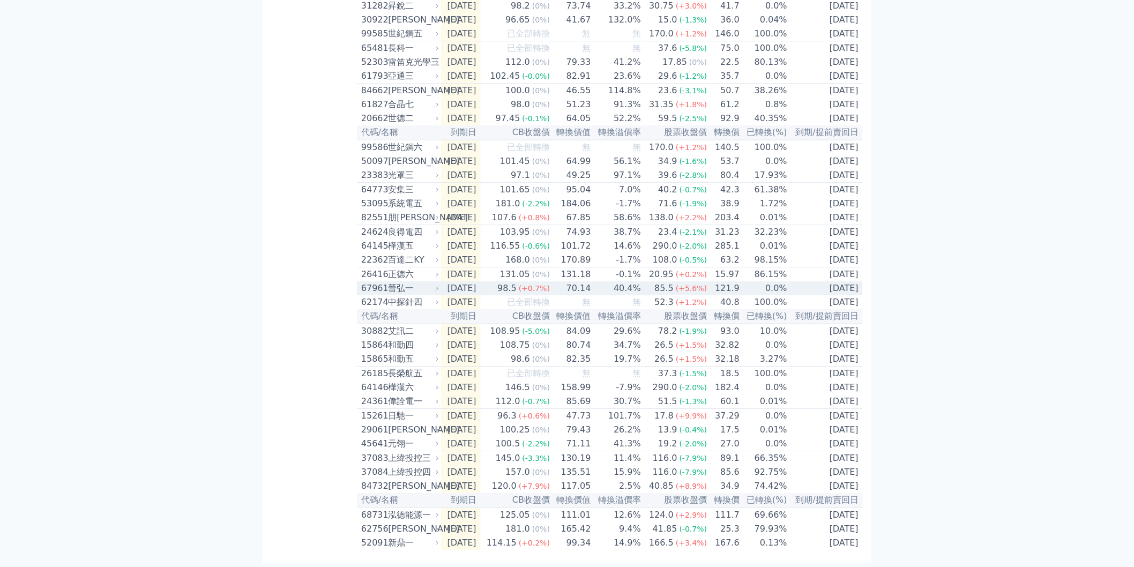
click at [780, 295] on td "0.0%" at bounding box center [764, 288] width 48 height 14
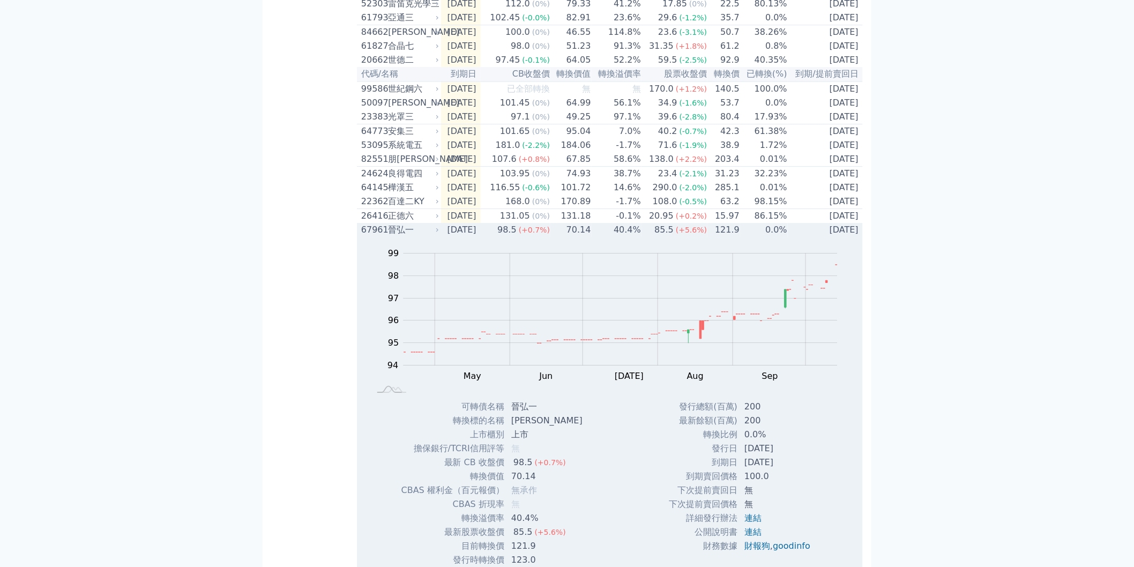
click at [780, 237] on td "0.0%" at bounding box center [764, 230] width 48 height 14
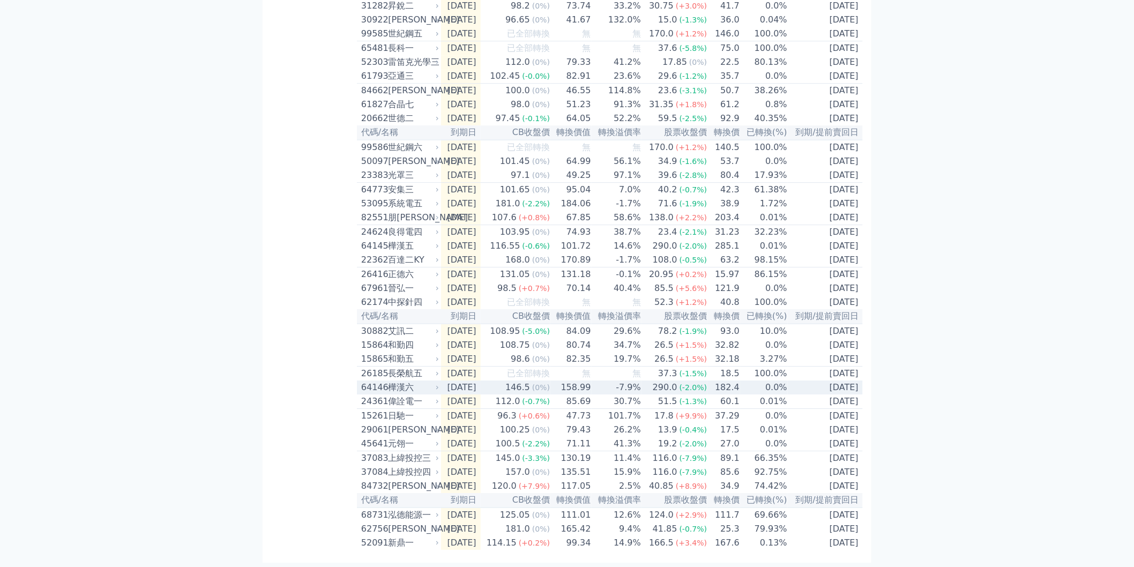
scroll to position [1378, 0]
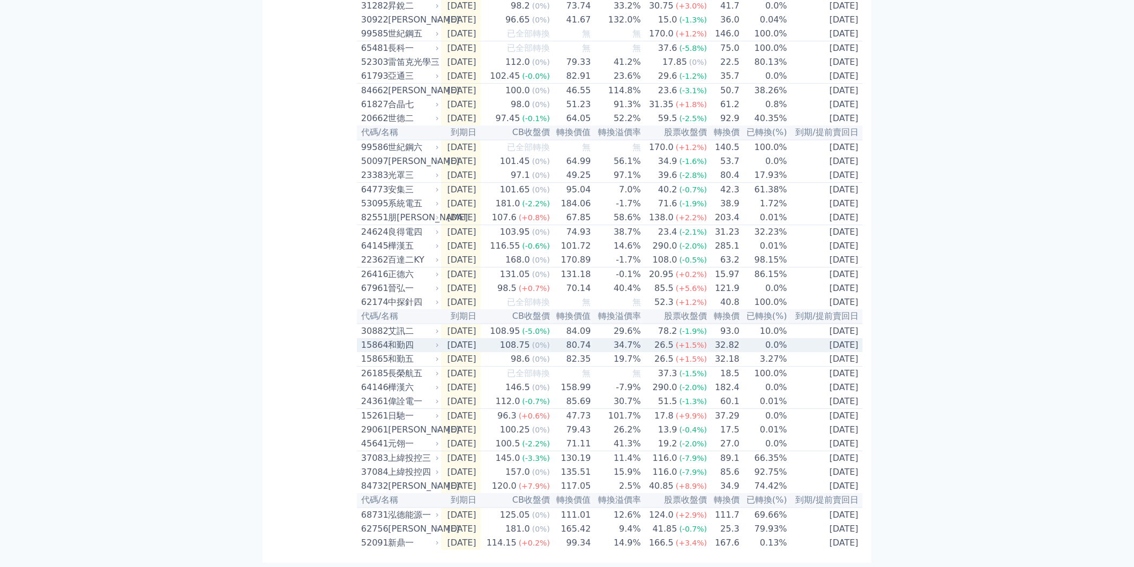
click at [780, 338] on td "0.0%" at bounding box center [764, 345] width 48 height 14
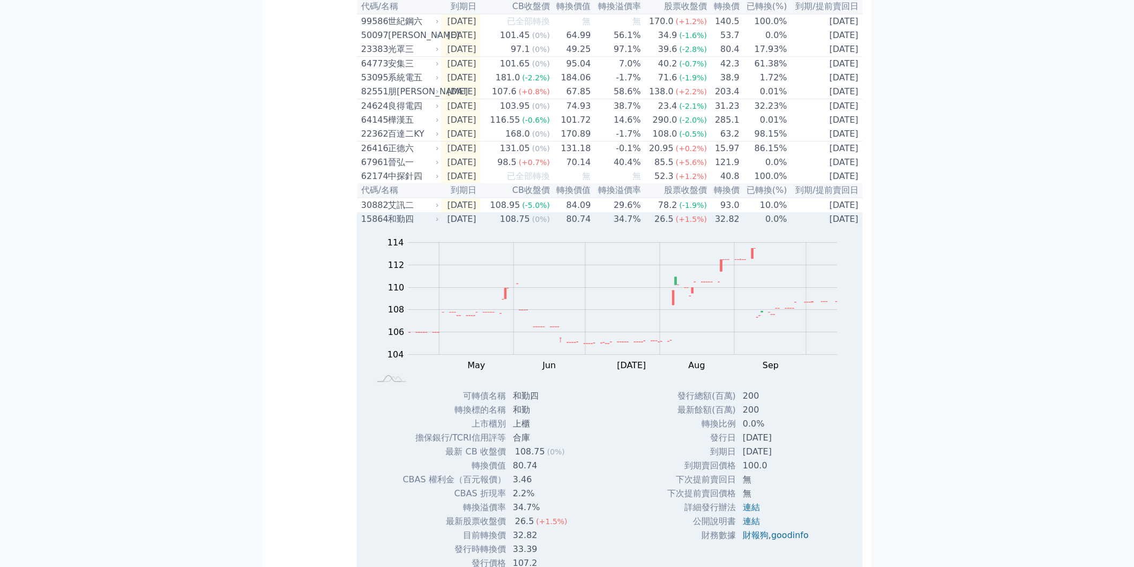
click at [780, 226] on td "0.0%" at bounding box center [764, 219] width 48 height 14
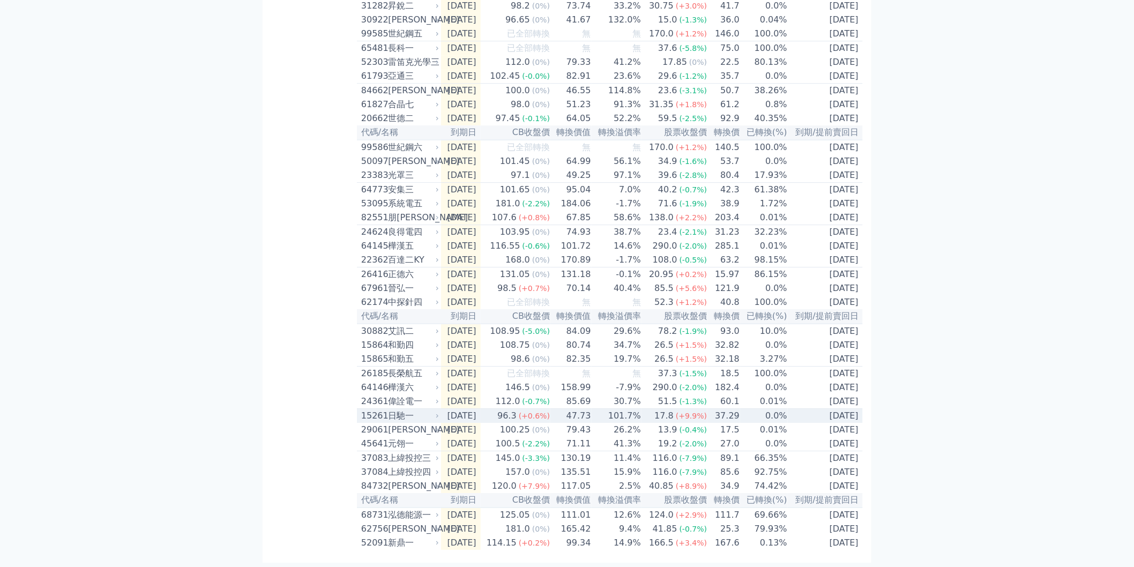
click at [784, 409] on td "0.0%" at bounding box center [764, 416] width 48 height 14
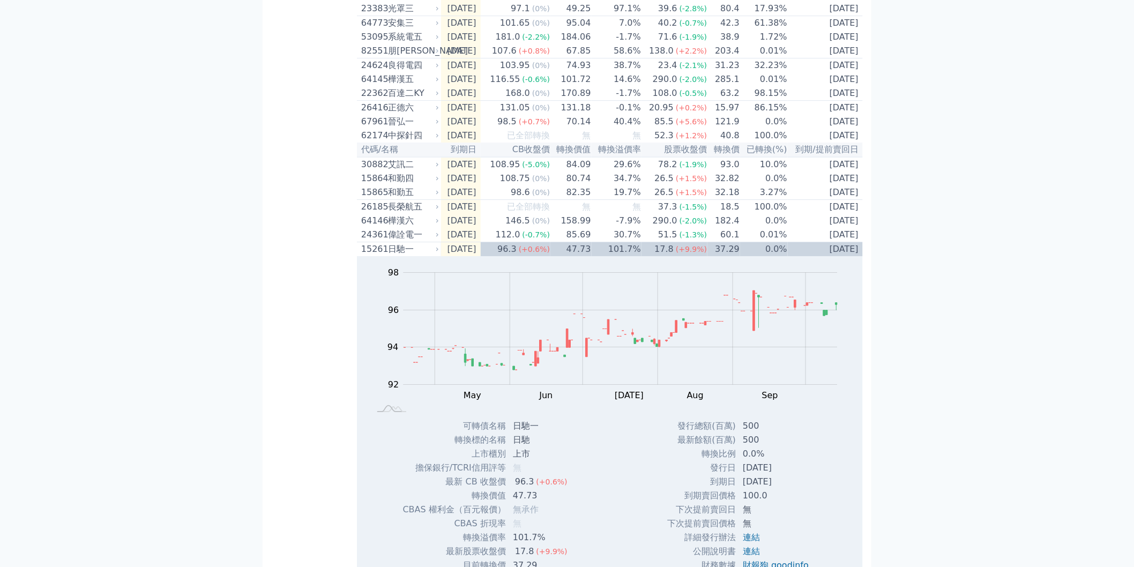
scroll to position [1497, 0]
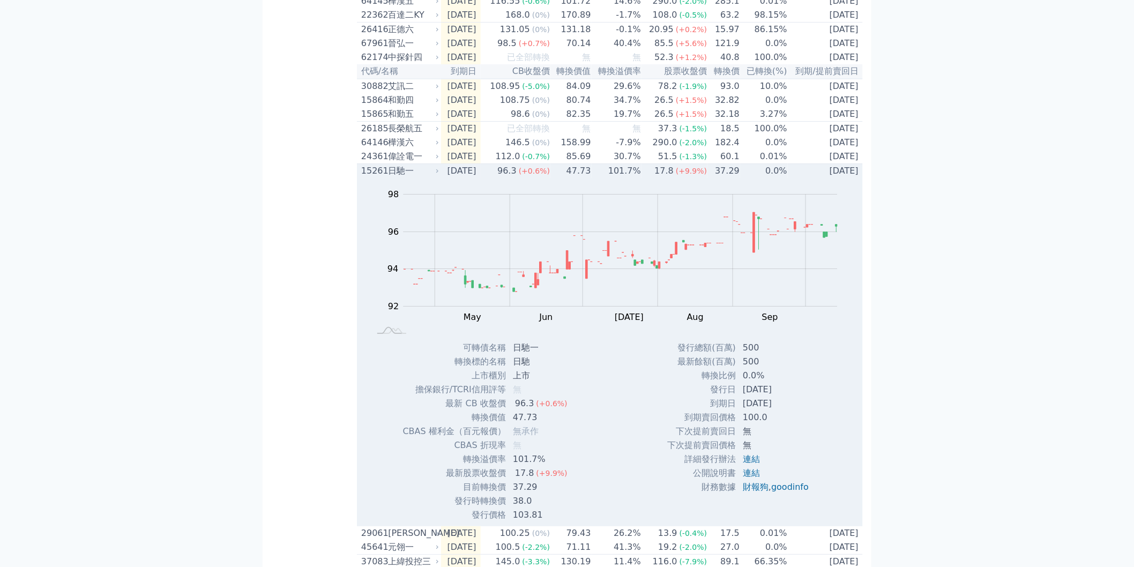
click at [788, 179] on td "[DATE]" at bounding box center [825, 171] width 75 height 14
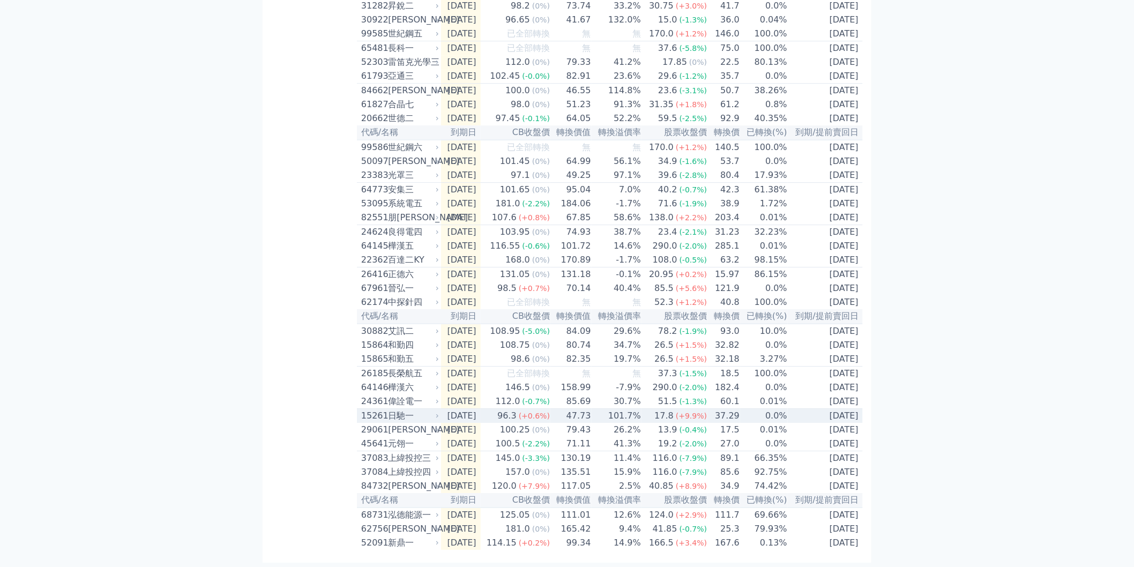
click at [764, 409] on td "0.0%" at bounding box center [764, 416] width 48 height 14
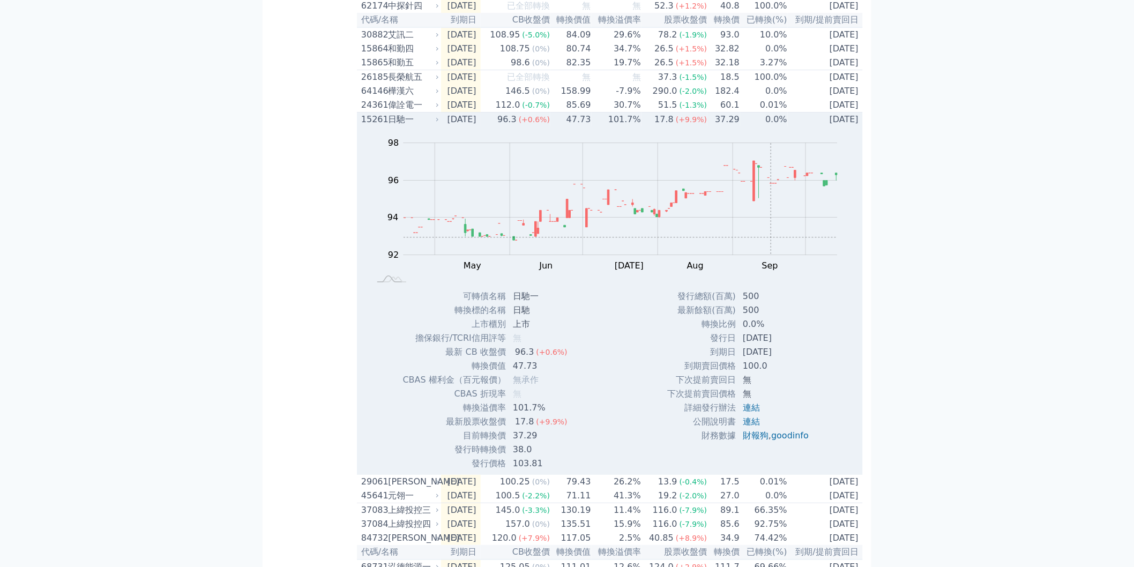
scroll to position [1548, 0]
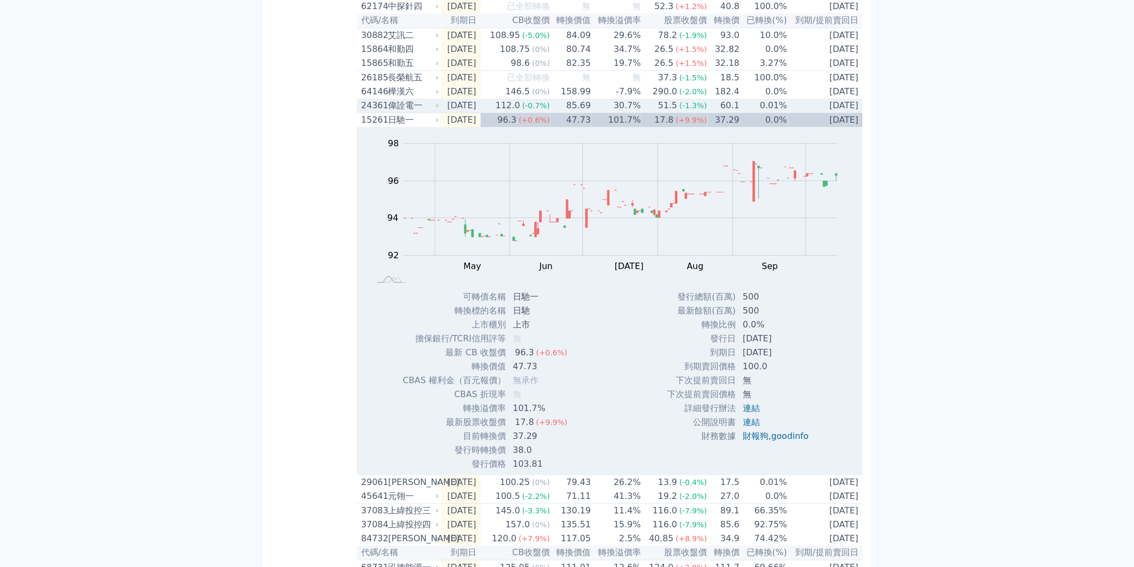
click at [784, 113] on td "0.01%" at bounding box center [764, 106] width 48 height 14
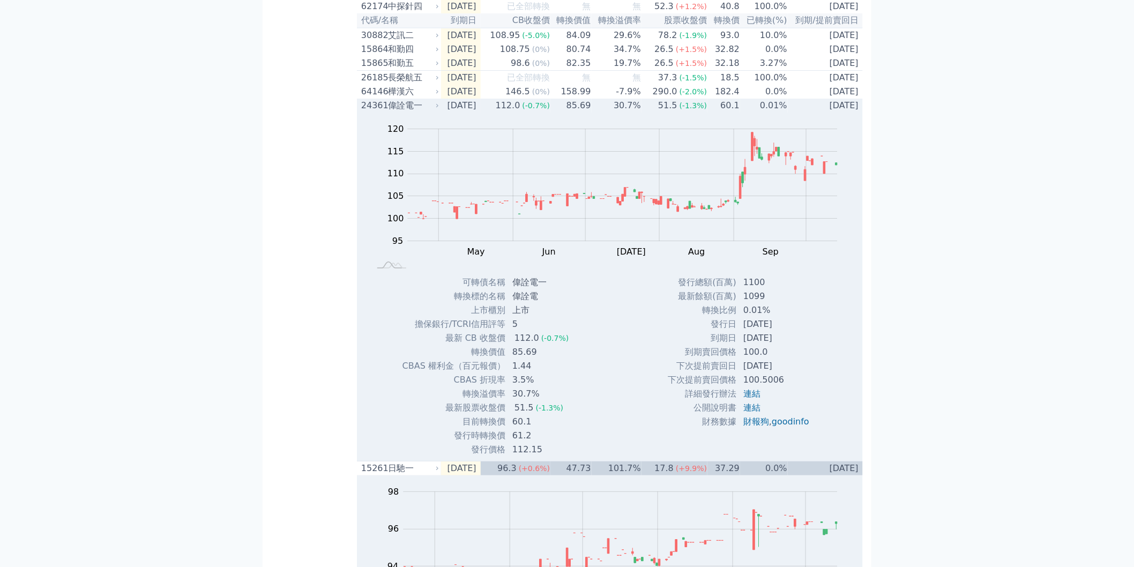
click at [784, 113] on td "0.01%" at bounding box center [764, 106] width 48 height 14
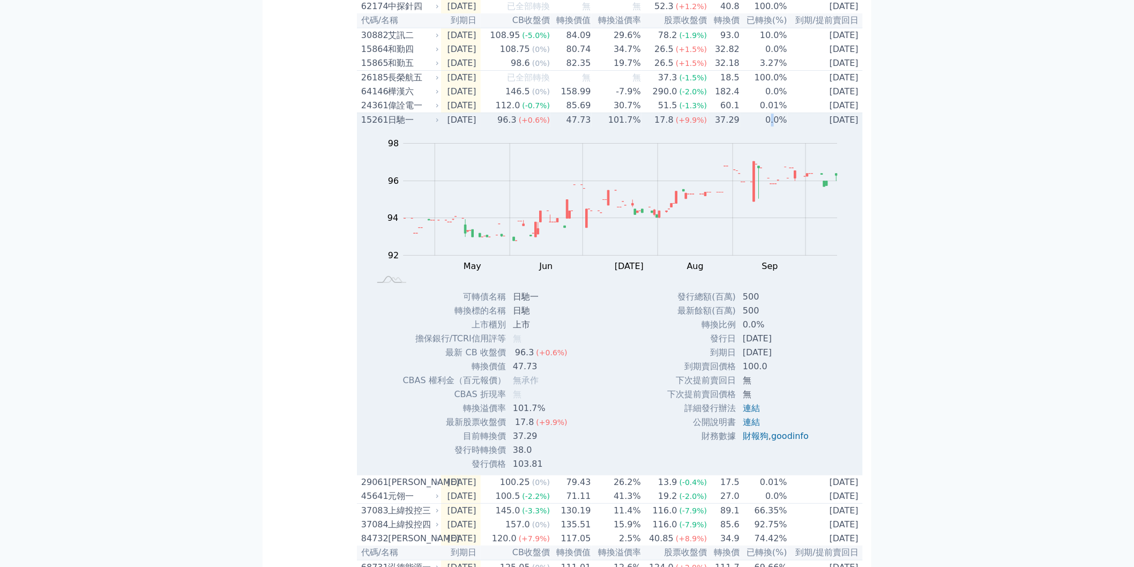
click at [774, 128] on td "0.0%" at bounding box center [764, 120] width 48 height 14
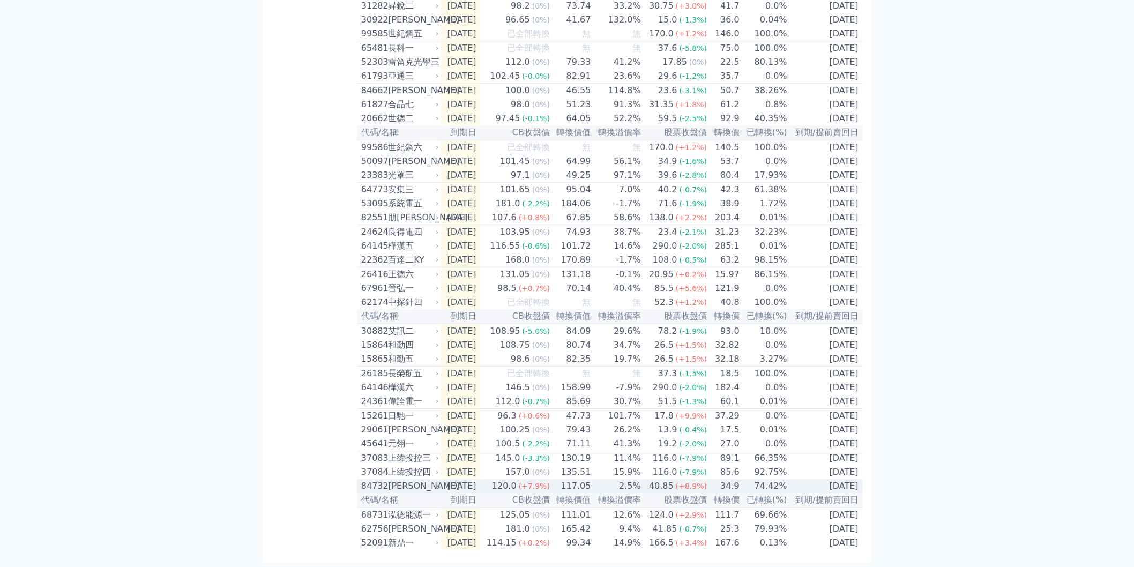
click at [762, 483] on td "74.42%" at bounding box center [764, 486] width 48 height 14
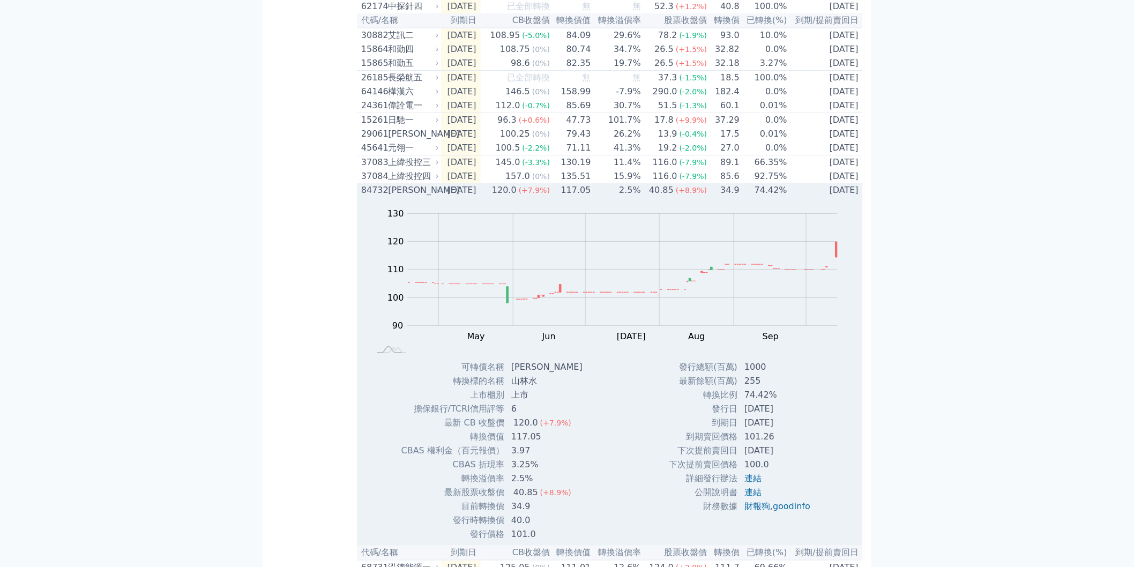
click at [783, 197] on td "74.42%" at bounding box center [764, 190] width 48 height 14
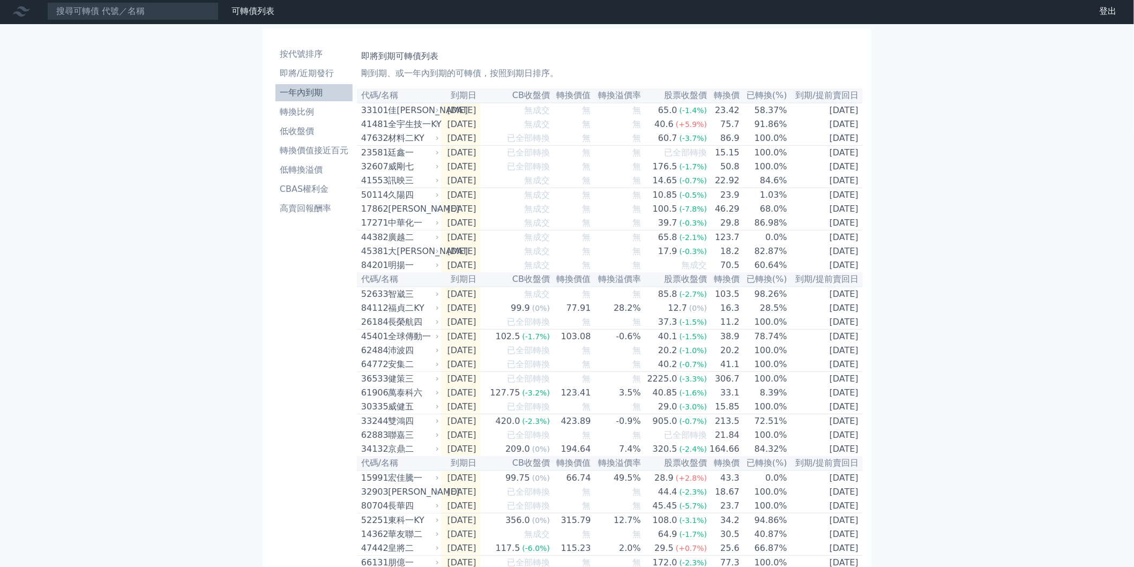
scroll to position [0, 0]
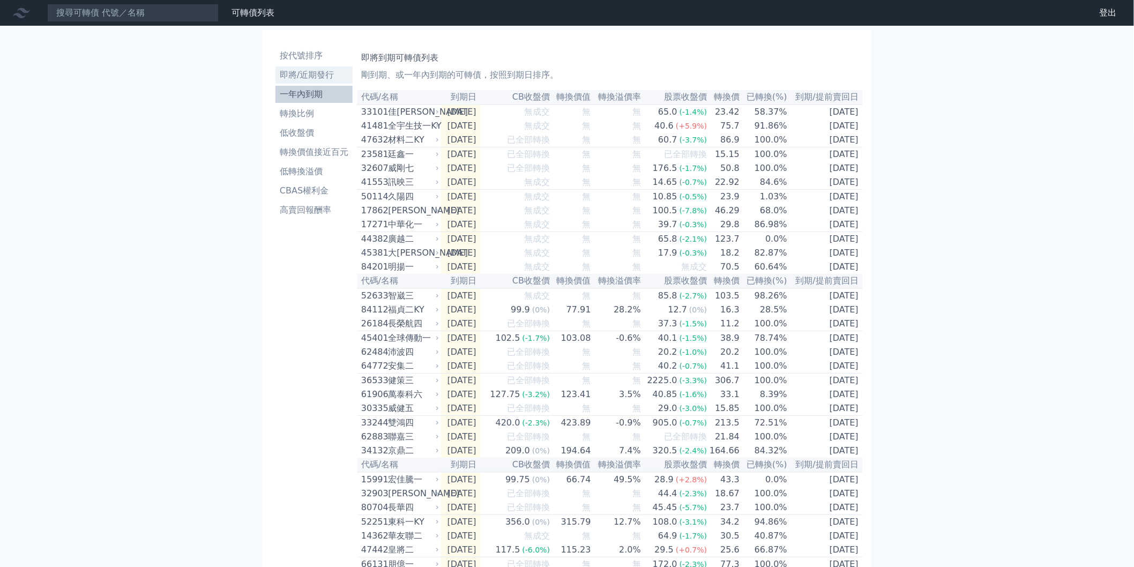
click at [340, 80] on li "即將/近期發行" at bounding box center [314, 75] width 77 height 13
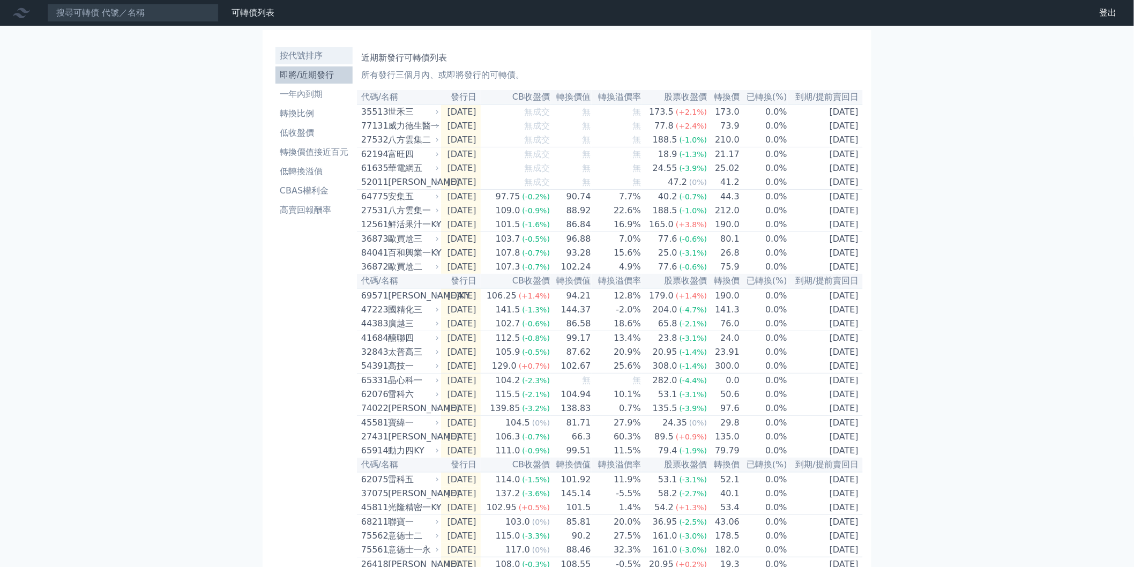
click at [324, 54] on li "按代號排序" at bounding box center [314, 55] width 77 height 13
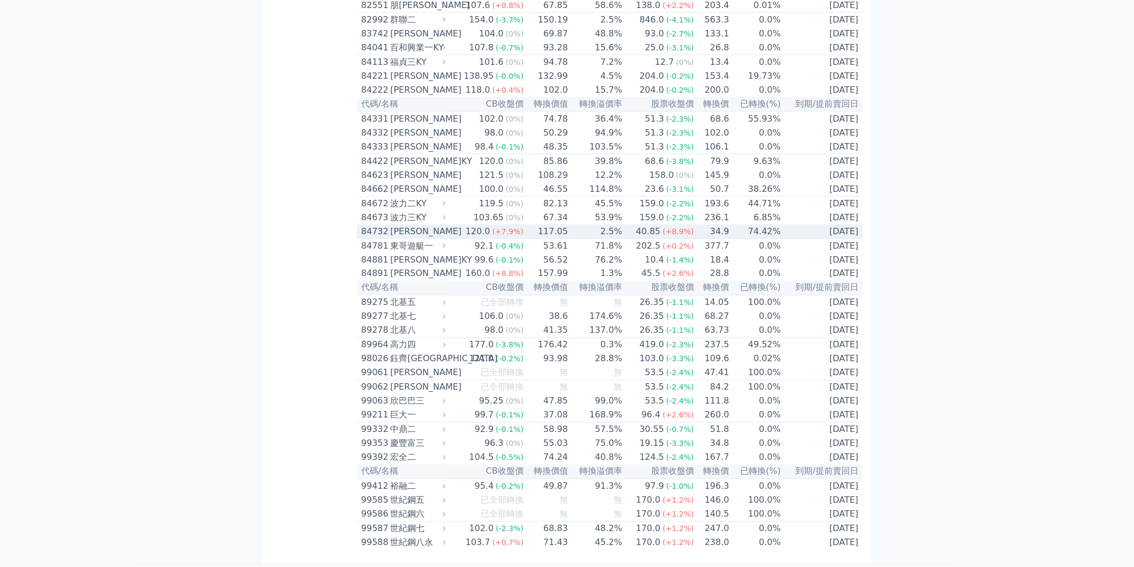
click at [747, 239] on td "74.42%" at bounding box center [755, 232] width 51 height 14
